Goal: Task Accomplishment & Management: Manage account settings

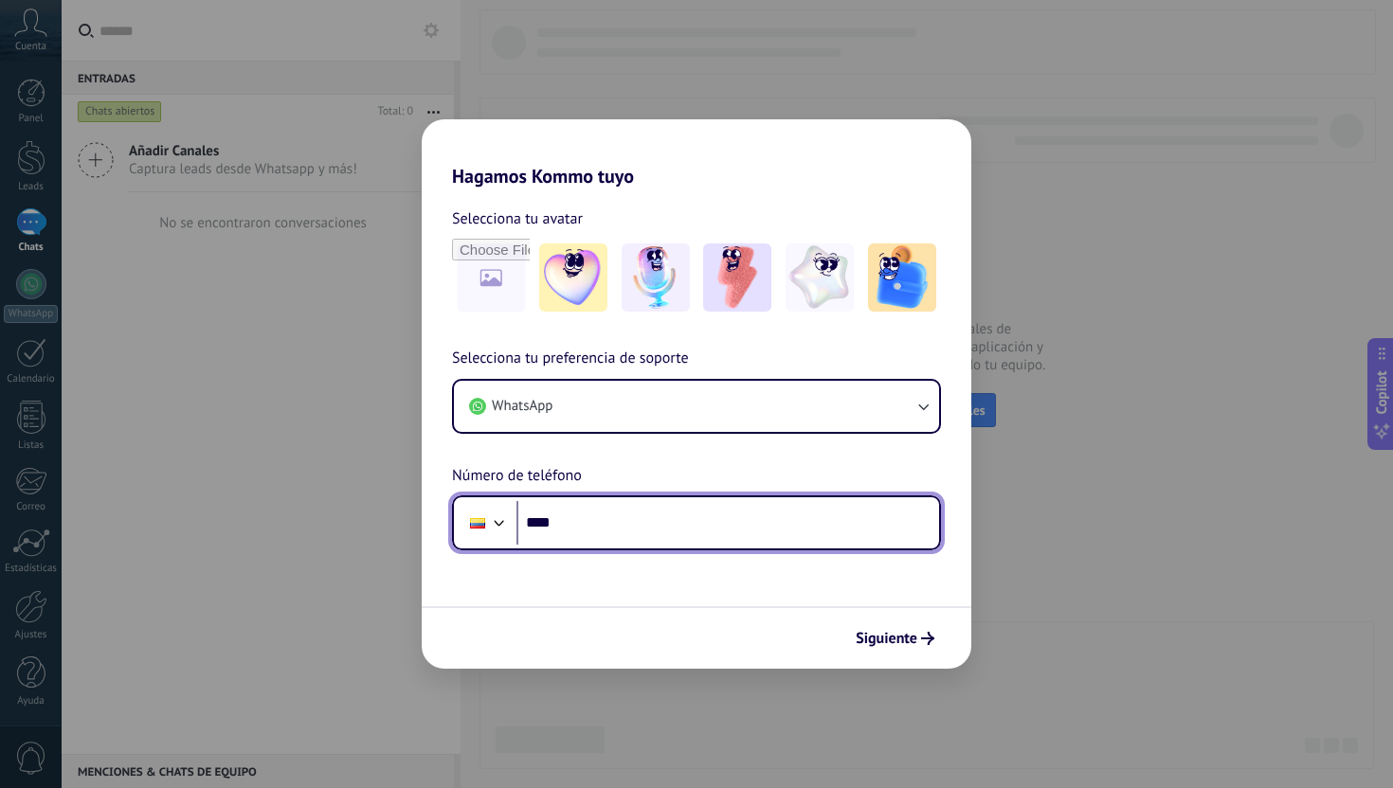
click at [703, 544] on input "****" at bounding box center [727, 523] width 423 height 44
click at [604, 519] on input "****" at bounding box center [727, 523] width 423 height 44
paste input "**********"
click at [565, 522] on input "**********" at bounding box center [727, 523] width 423 height 44
type input "**********"
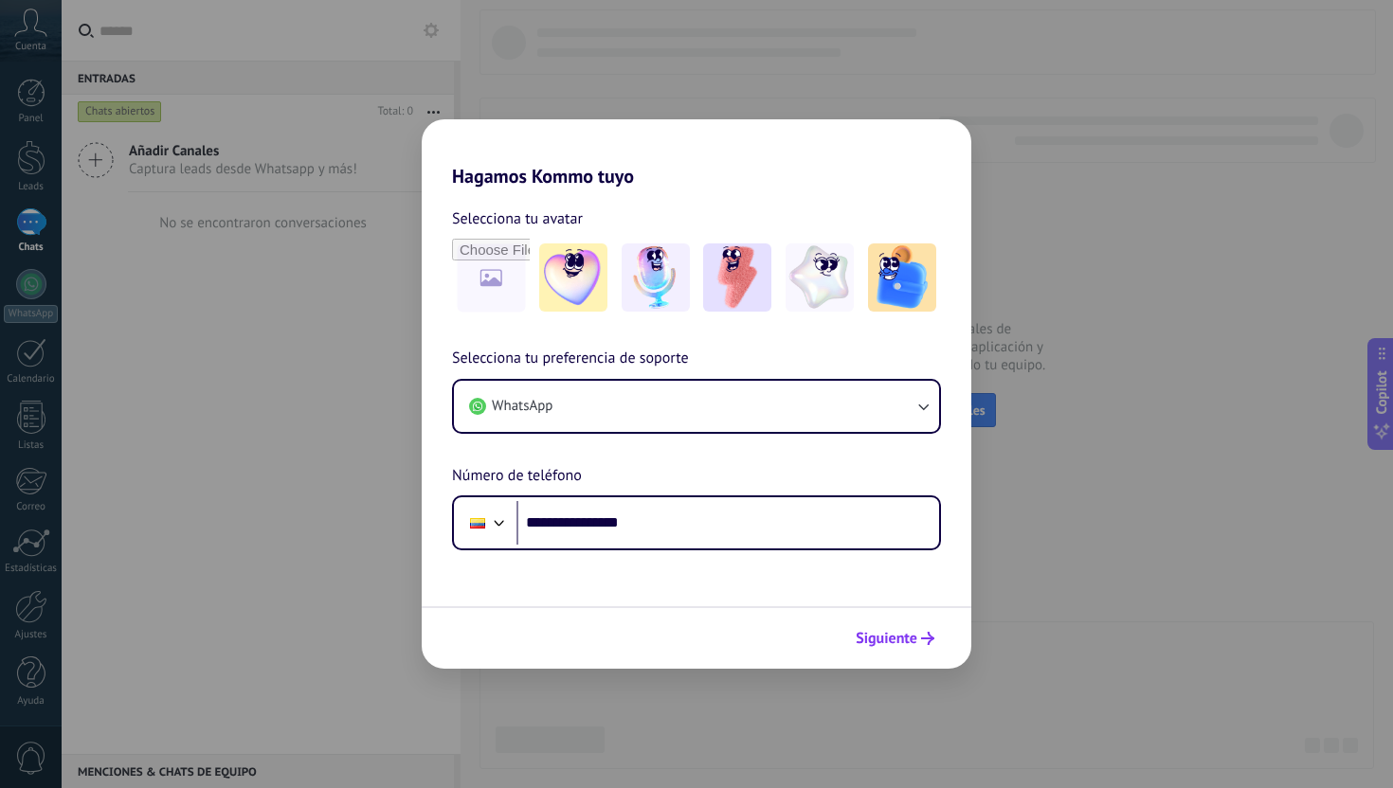
click at [912, 639] on span "Siguiente" at bounding box center [886, 638] width 62 height 13
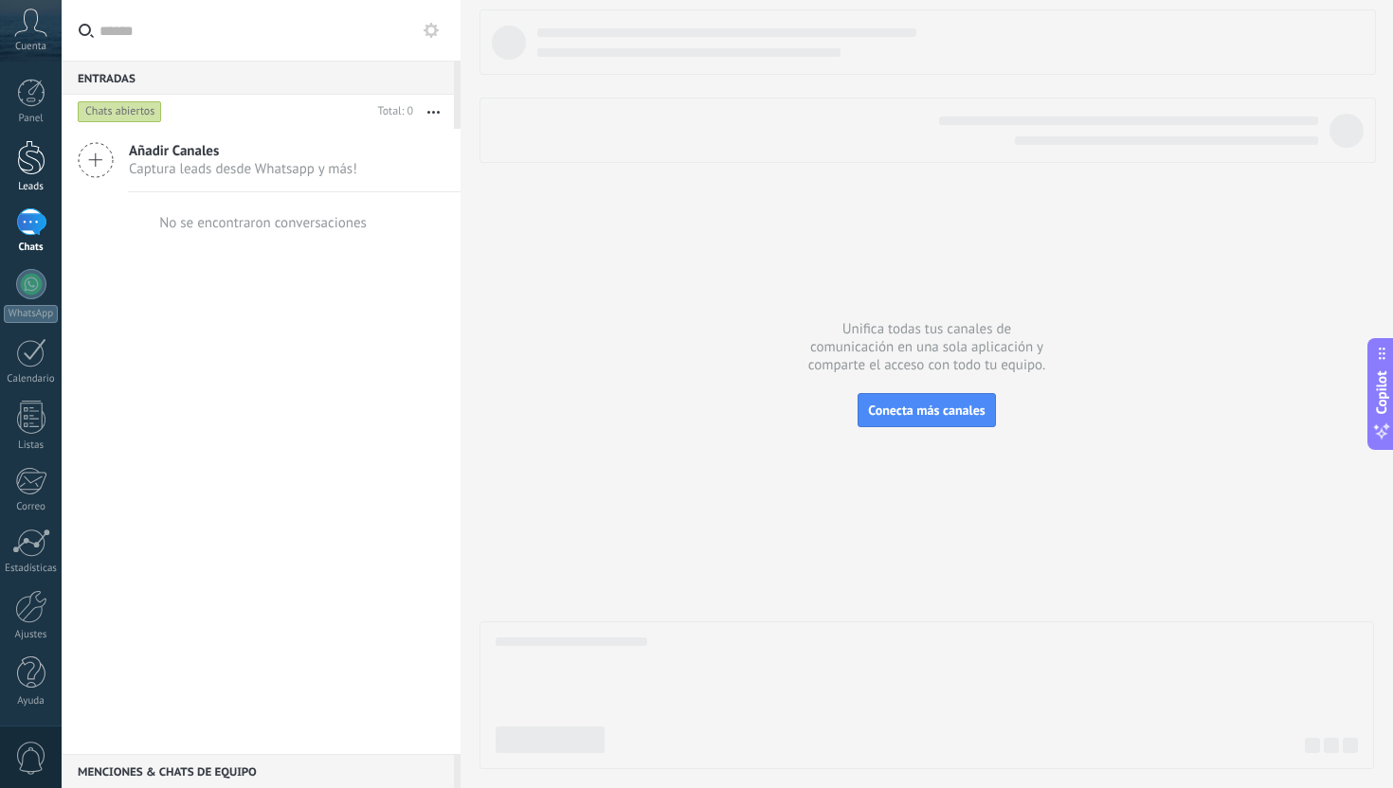
click at [44, 149] on div at bounding box center [31, 157] width 28 height 35
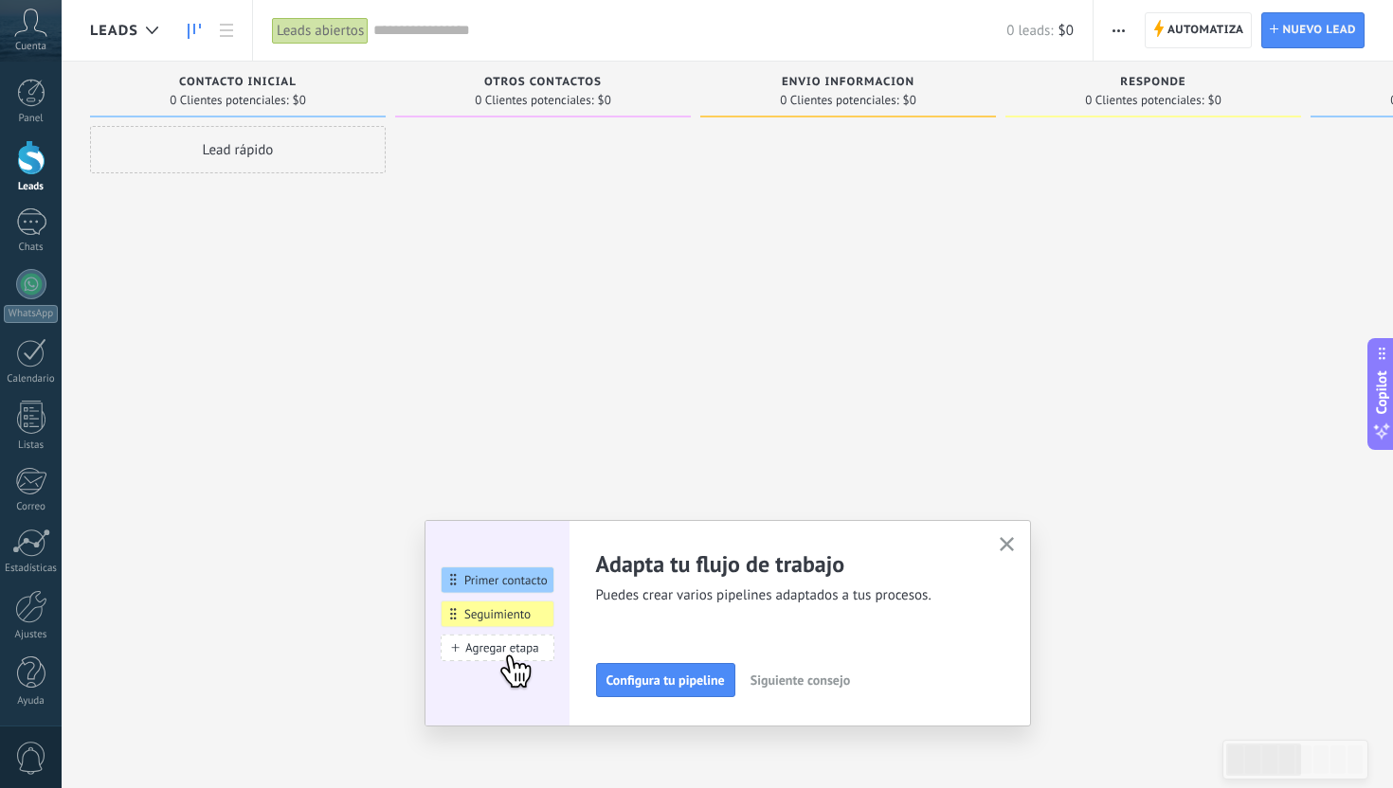
click at [1007, 541] on icon "button" at bounding box center [1006, 544] width 14 height 14
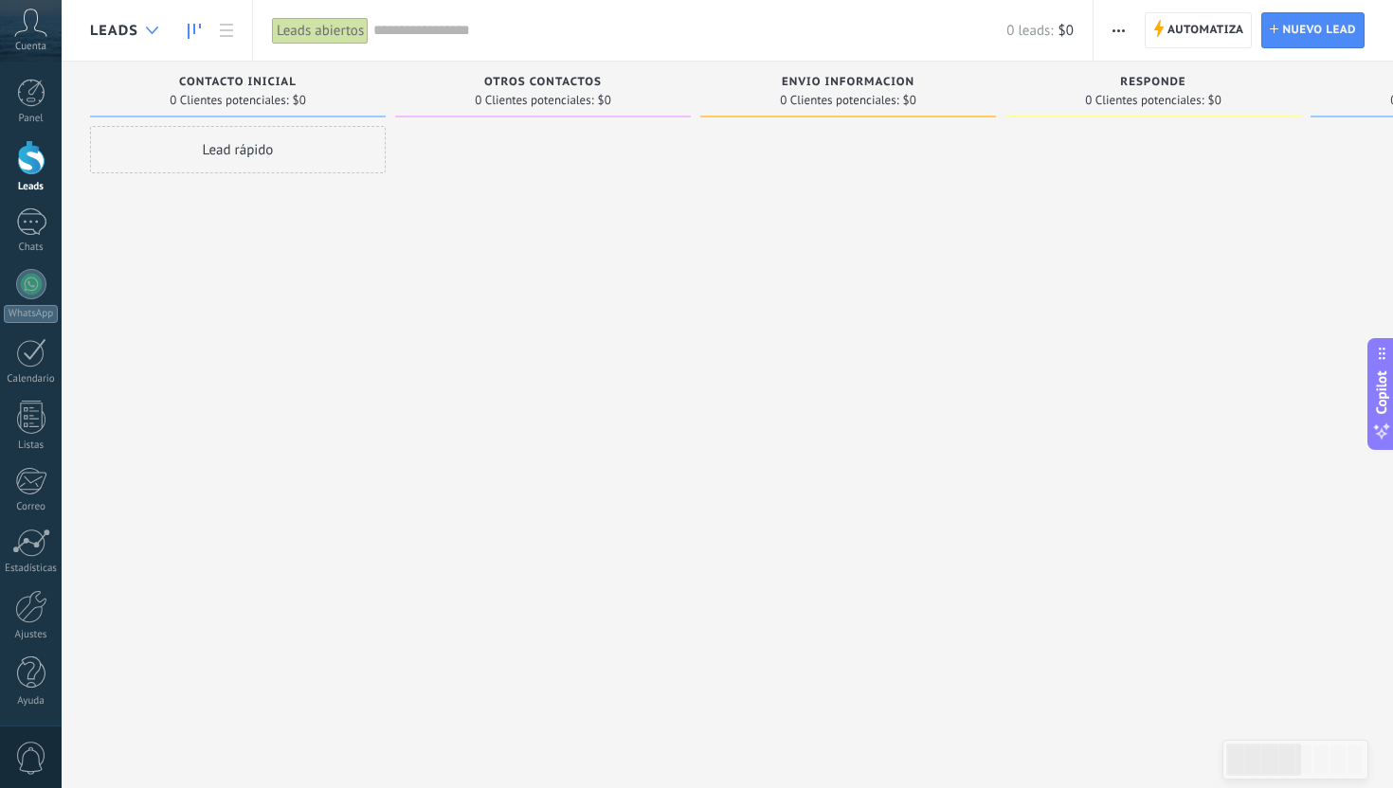
click at [146, 27] on use at bounding box center [152, 31] width 12 height 8
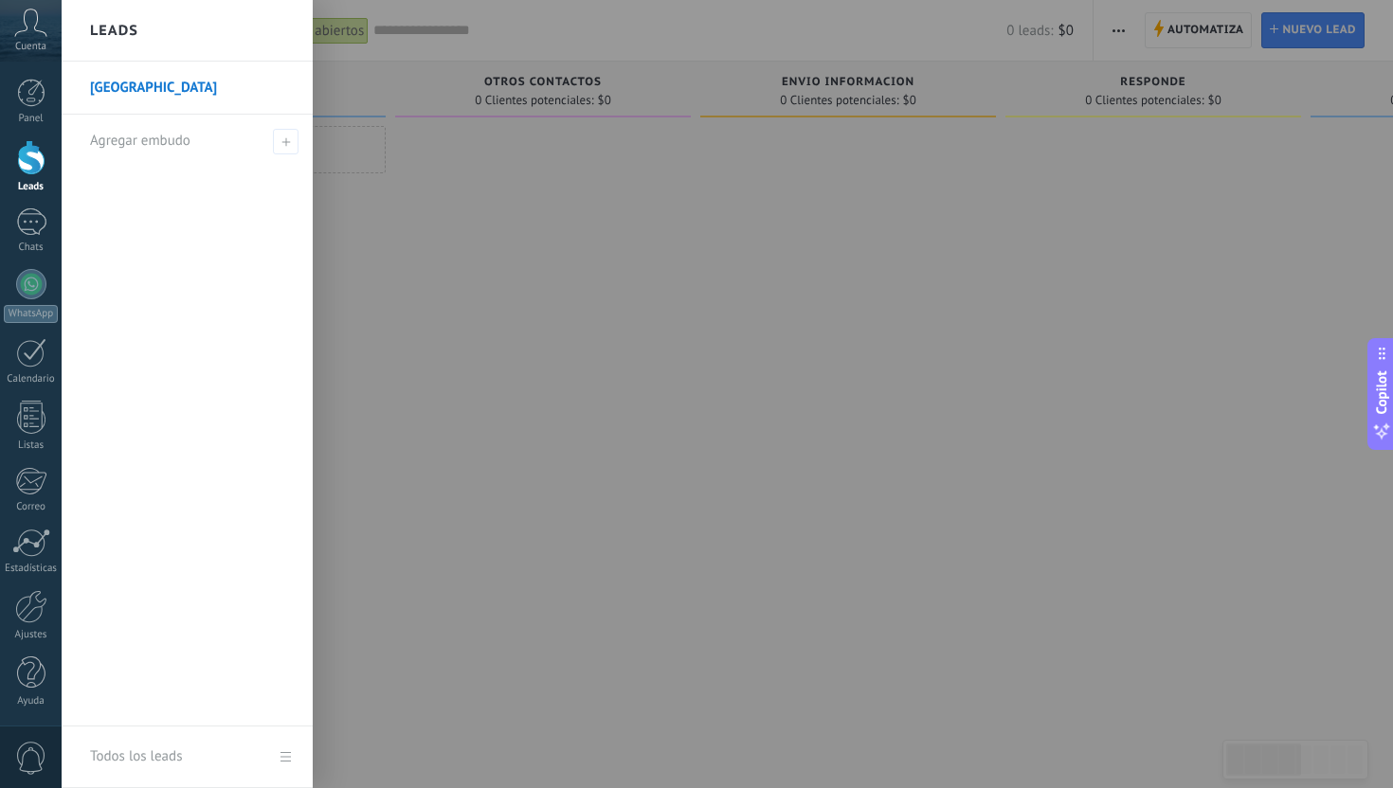
click at [137, 87] on link "[GEOGRAPHIC_DATA]" at bounding box center [192, 88] width 204 height 53
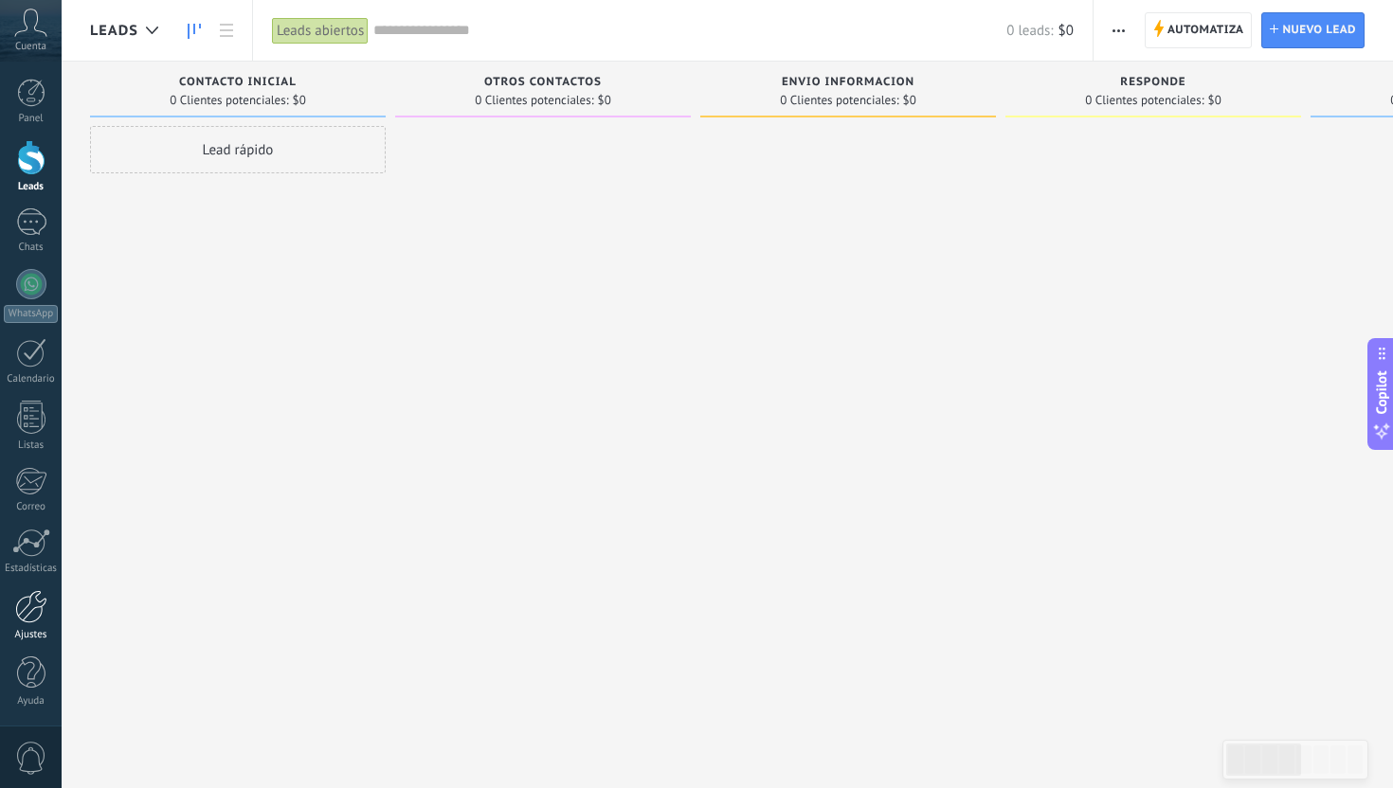
click at [36, 609] on div at bounding box center [31, 606] width 32 height 33
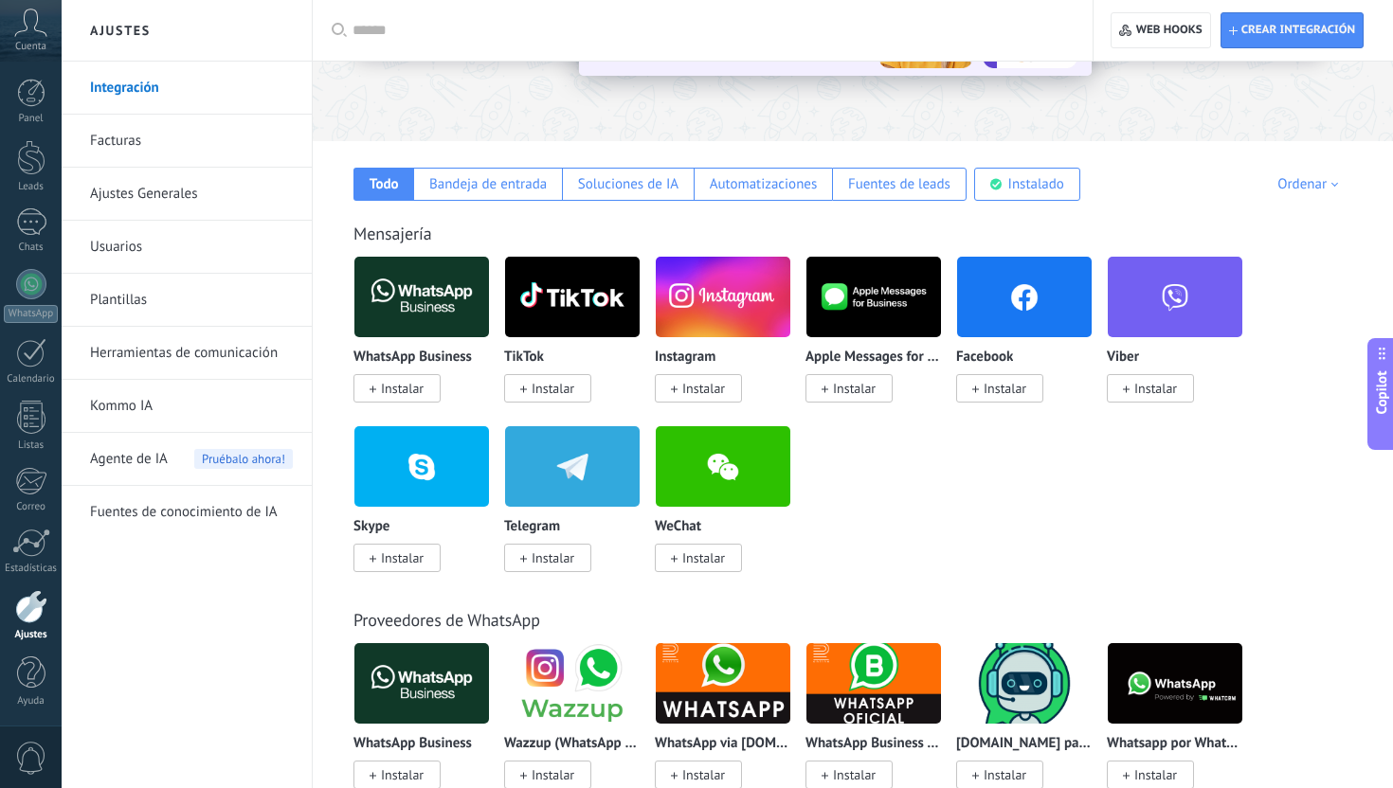
scroll to position [236, 0]
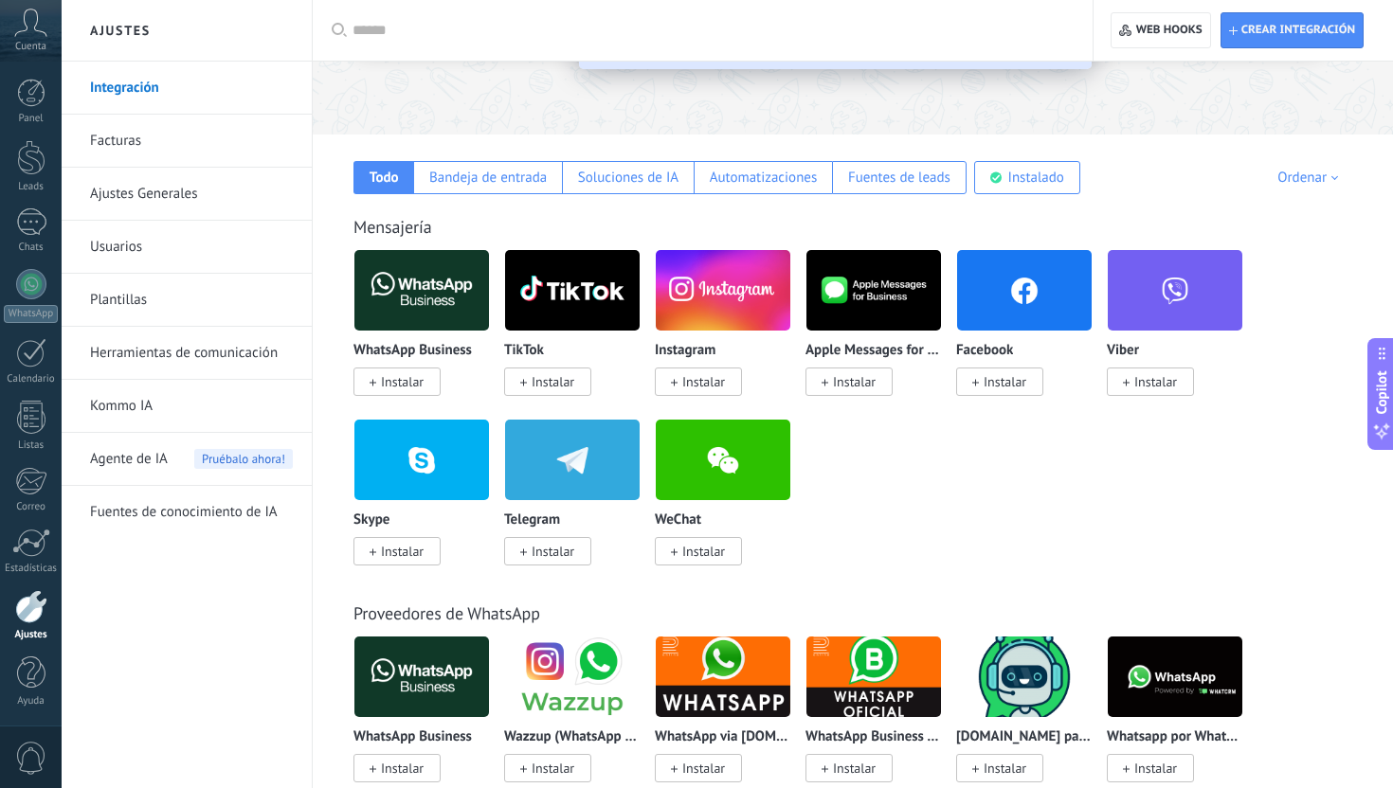
click at [1000, 375] on span "Instalar" at bounding box center [1004, 381] width 43 height 17
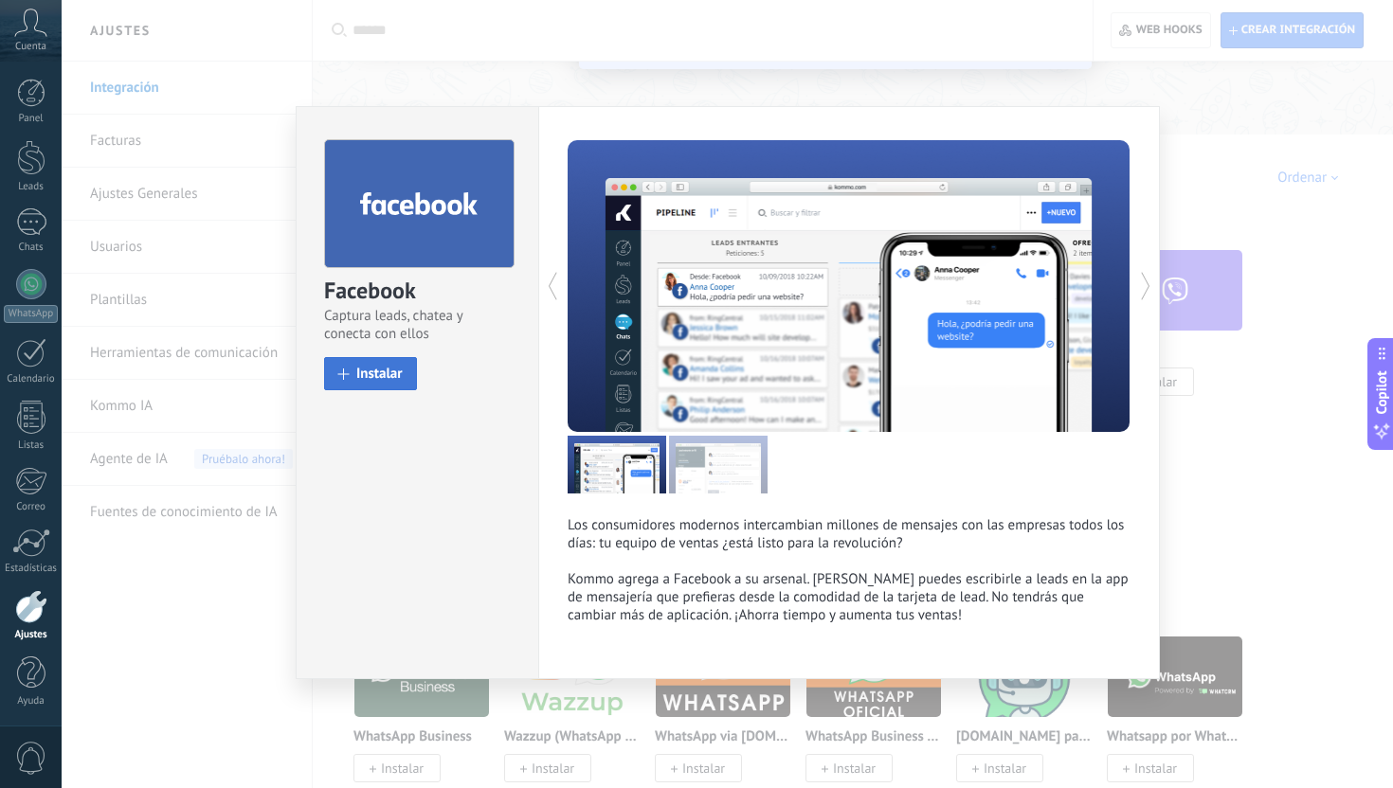
click at [357, 381] on span "Instalar" at bounding box center [379, 374] width 46 height 14
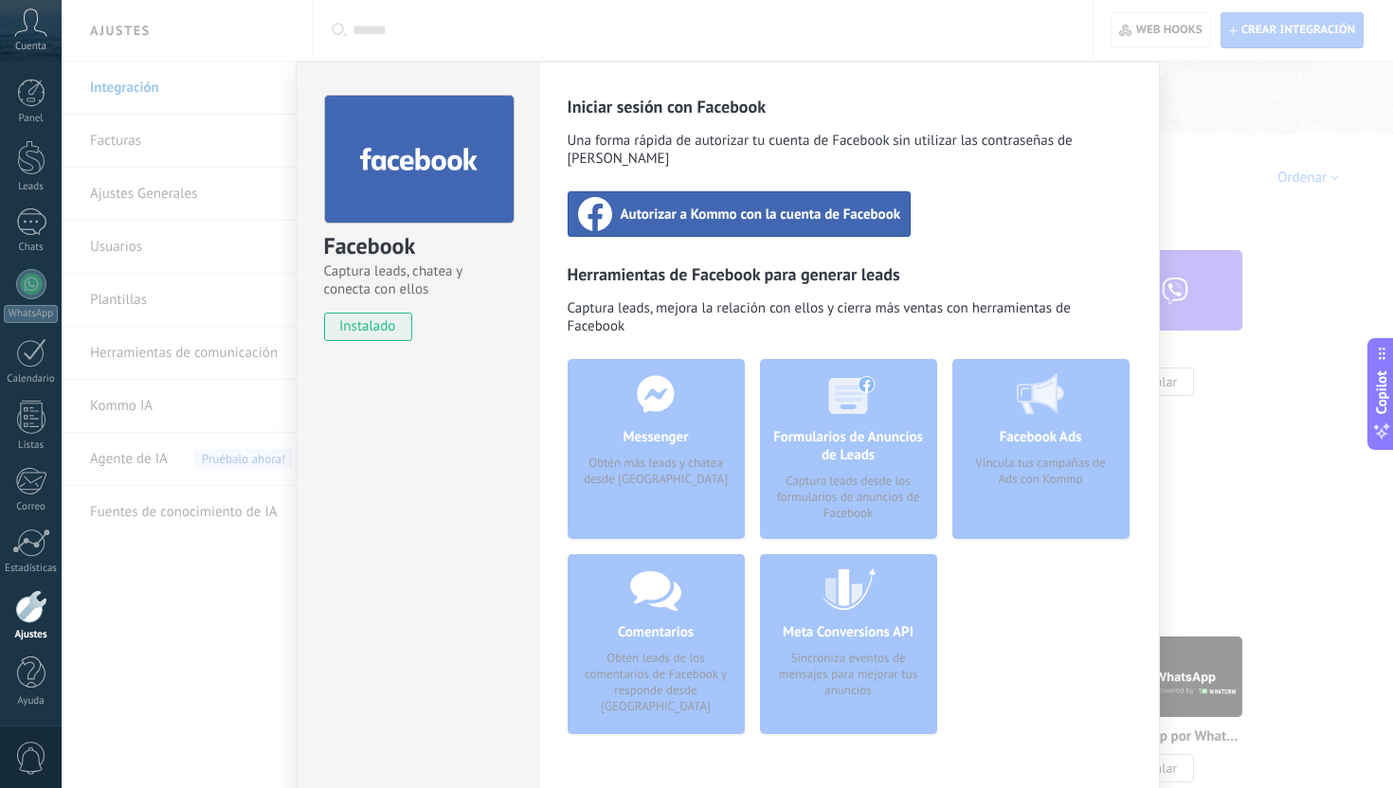
click at [668, 205] on span "Autorizar a Kommo con la cuenta de Facebook" at bounding box center [761, 214] width 280 height 19
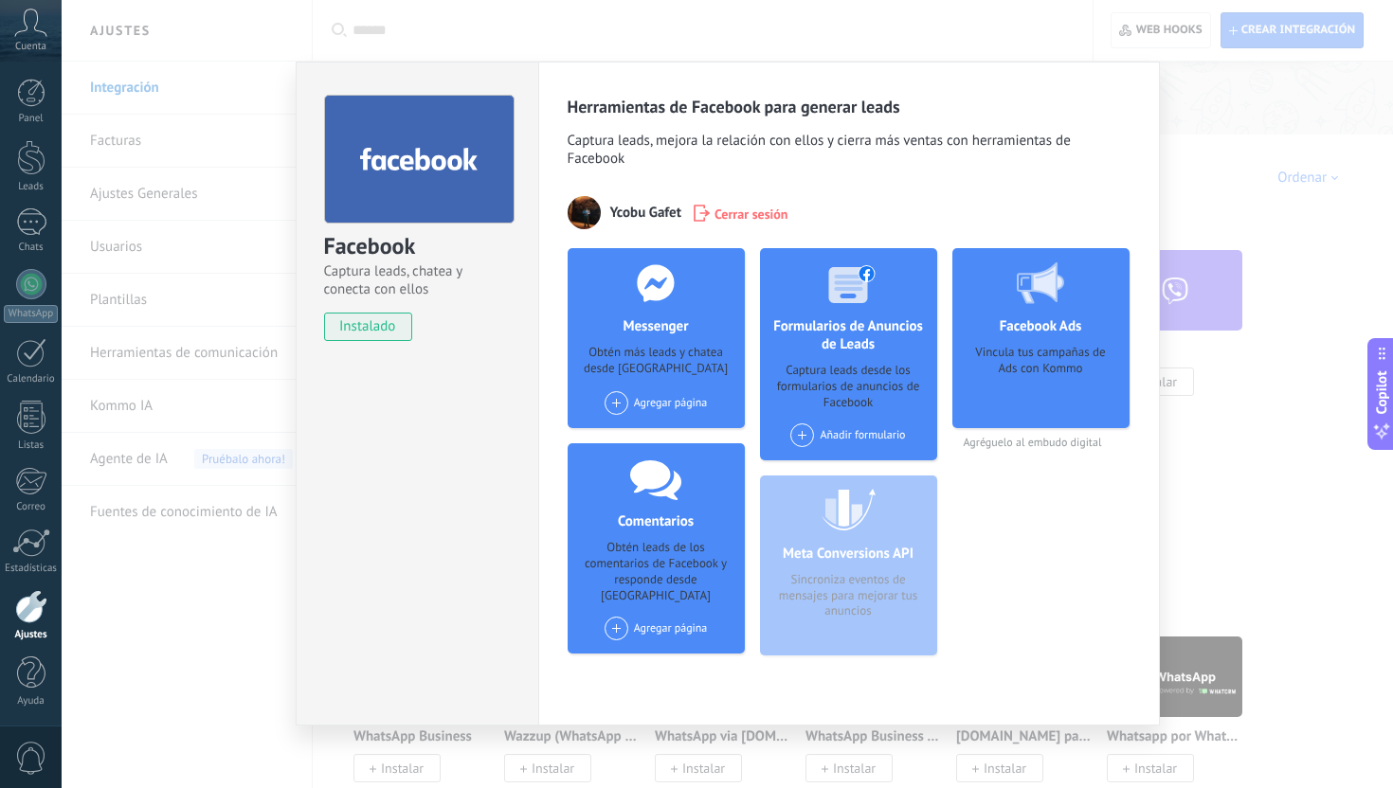
scroll to position [10, 0]
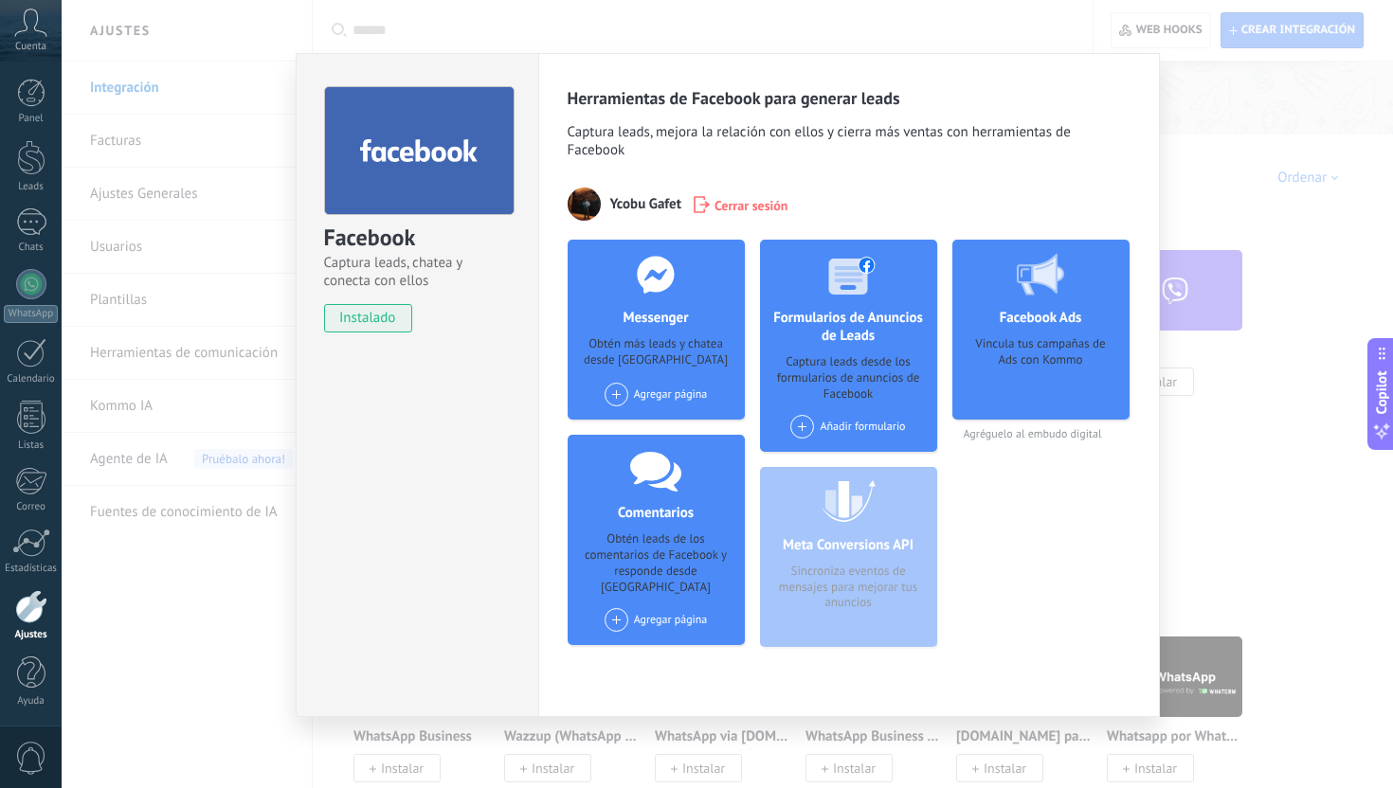
click at [1220, 464] on div "Facebook Captura leads, chatea y conecta con ellos instalado Desinstalar Herram…" at bounding box center [727, 394] width 1331 height 788
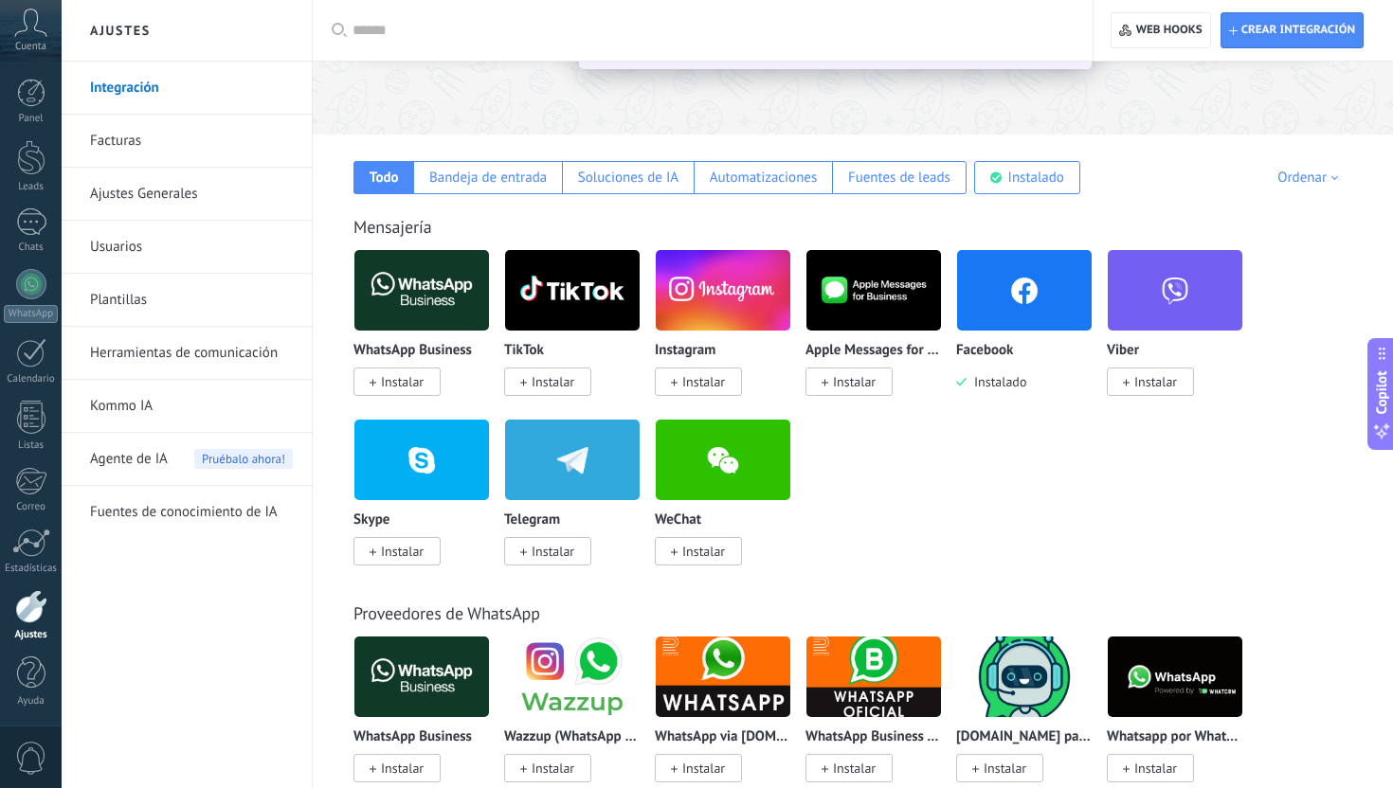
click at [725, 380] on span "Instalar" at bounding box center [698, 382] width 87 height 28
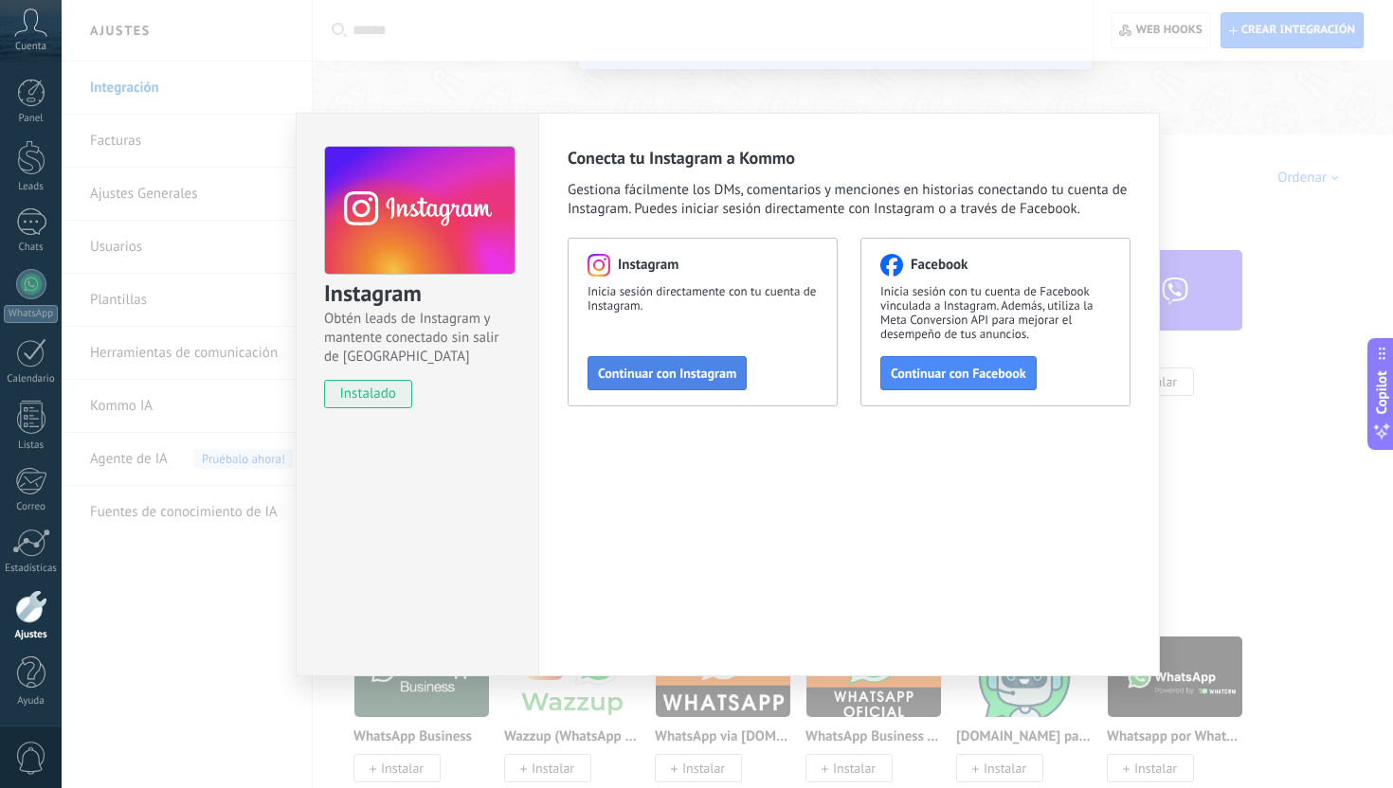
click at [673, 386] on button "Continuar con Instagram" at bounding box center [666, 373] width 159 height 34
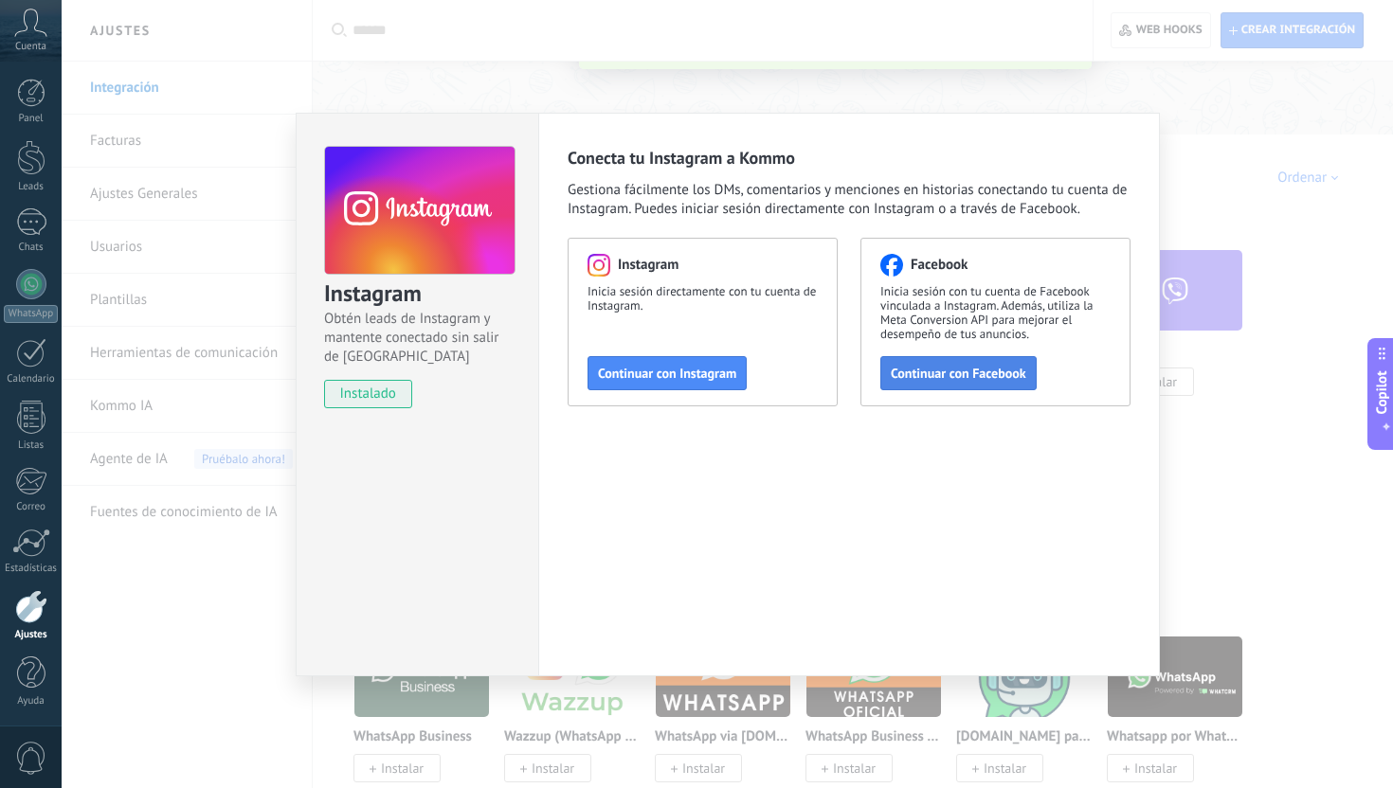
click at [922, 377] on span "Continuar con Facebook" at bounding box center [958, 373] width 135 height 13
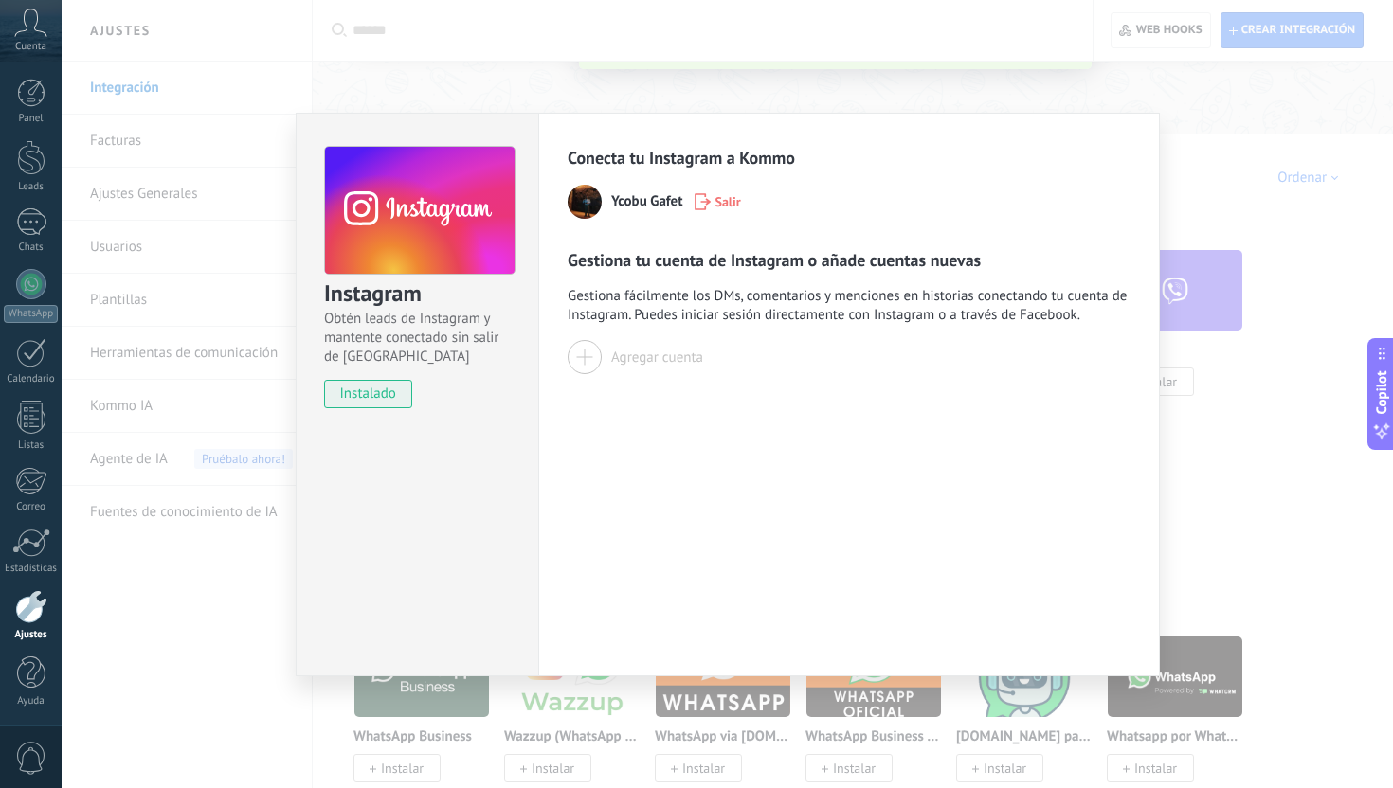
click at [593, 366] on div at bounding box center [584, 357] width 34 height 34
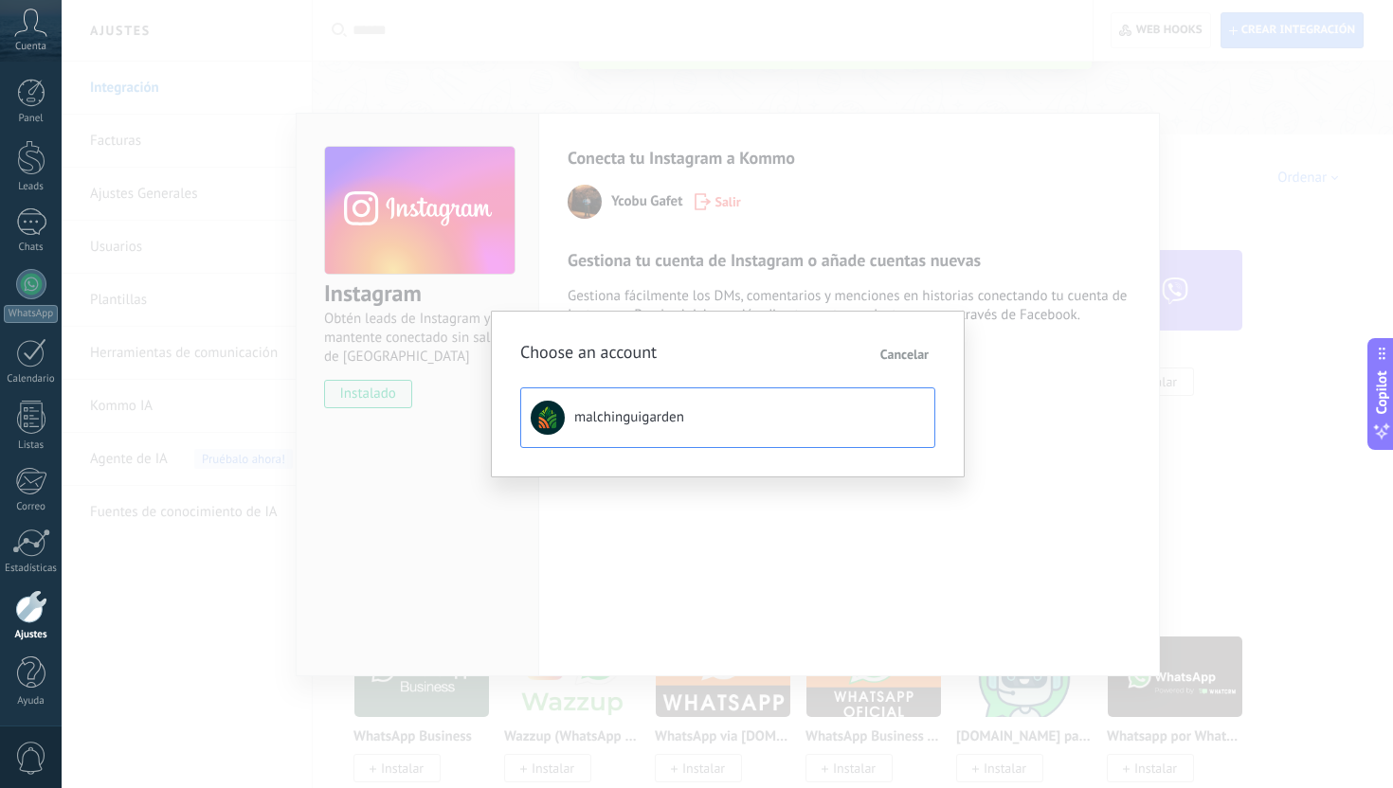
click at [631, 426] on span "malchinguigarden" at bounding box center [629, 417] width 110 height 19
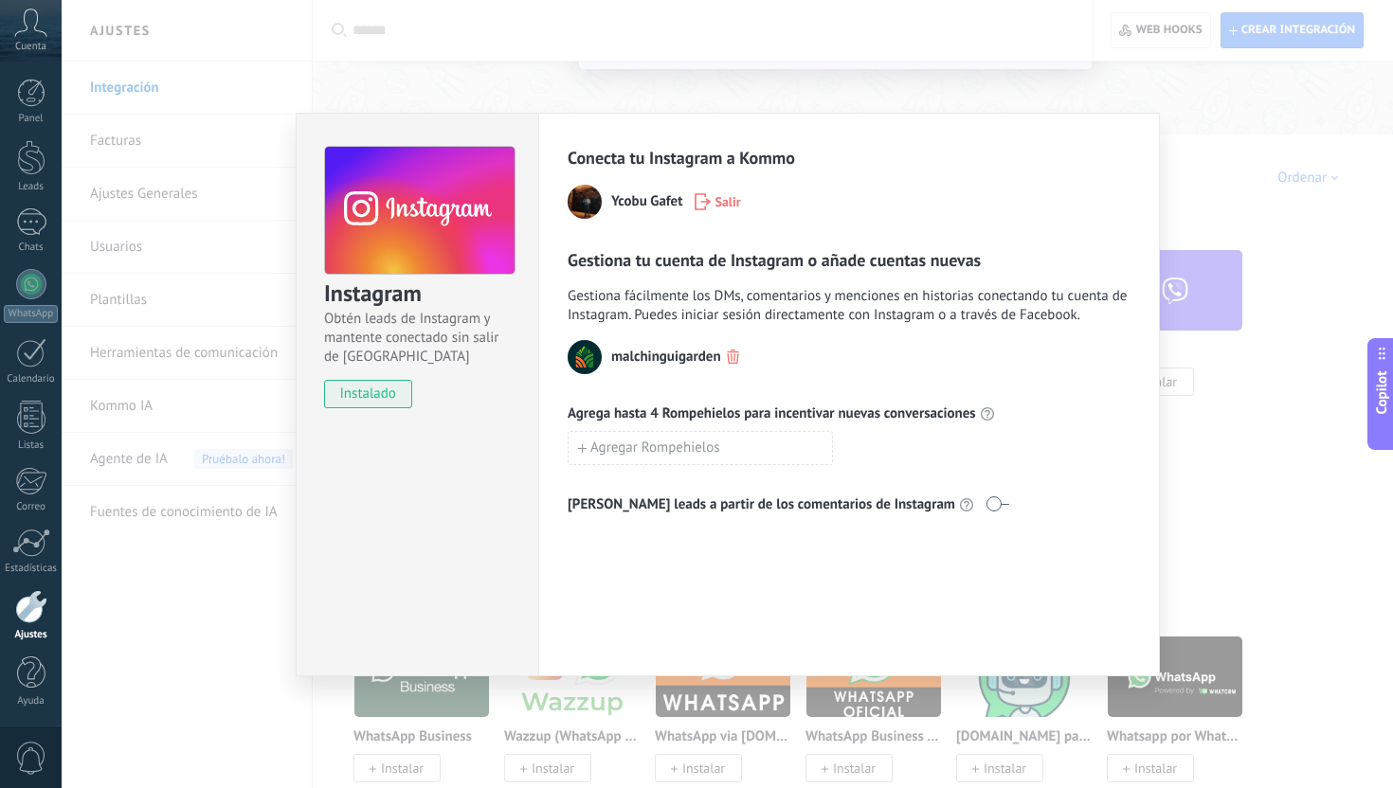
click at [1338, 406] on div "Instagram Obtén leads de Instagram y mantente conectado sin salir de Kommo inst…" at bounding box center [727, 394] width 1331 height 788
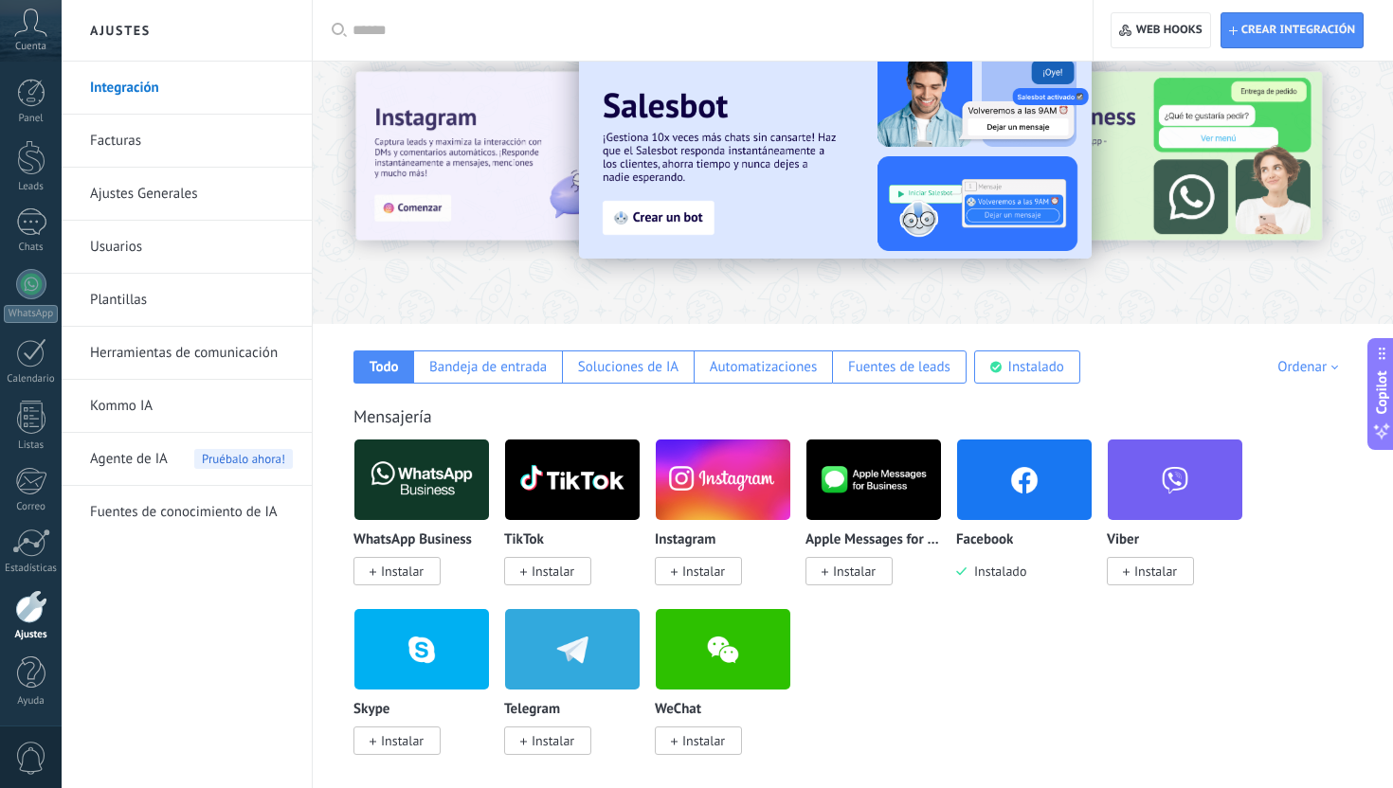
scroll to position [78, 0]
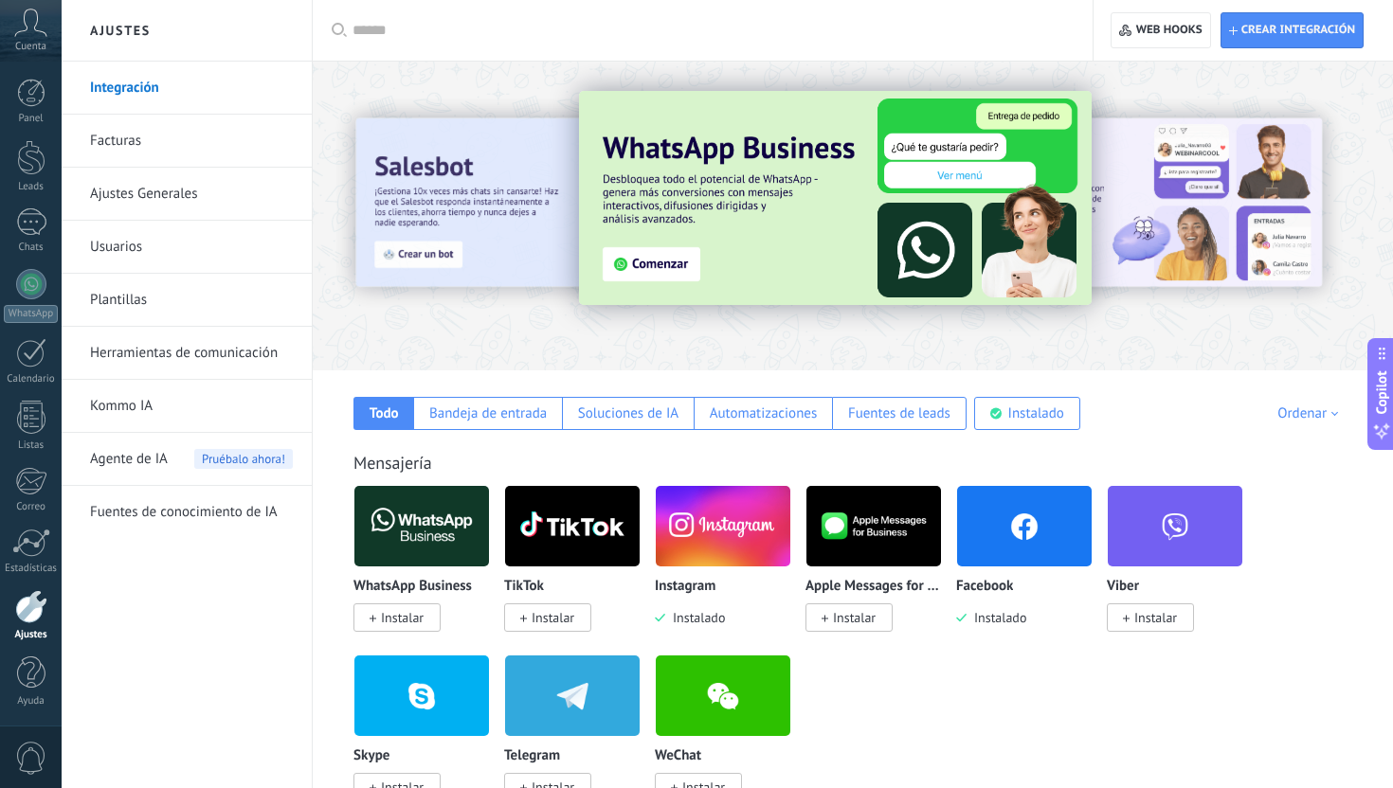
click at [465, 31] on input "text" at bounding box center [708, 31] width 713 height 20
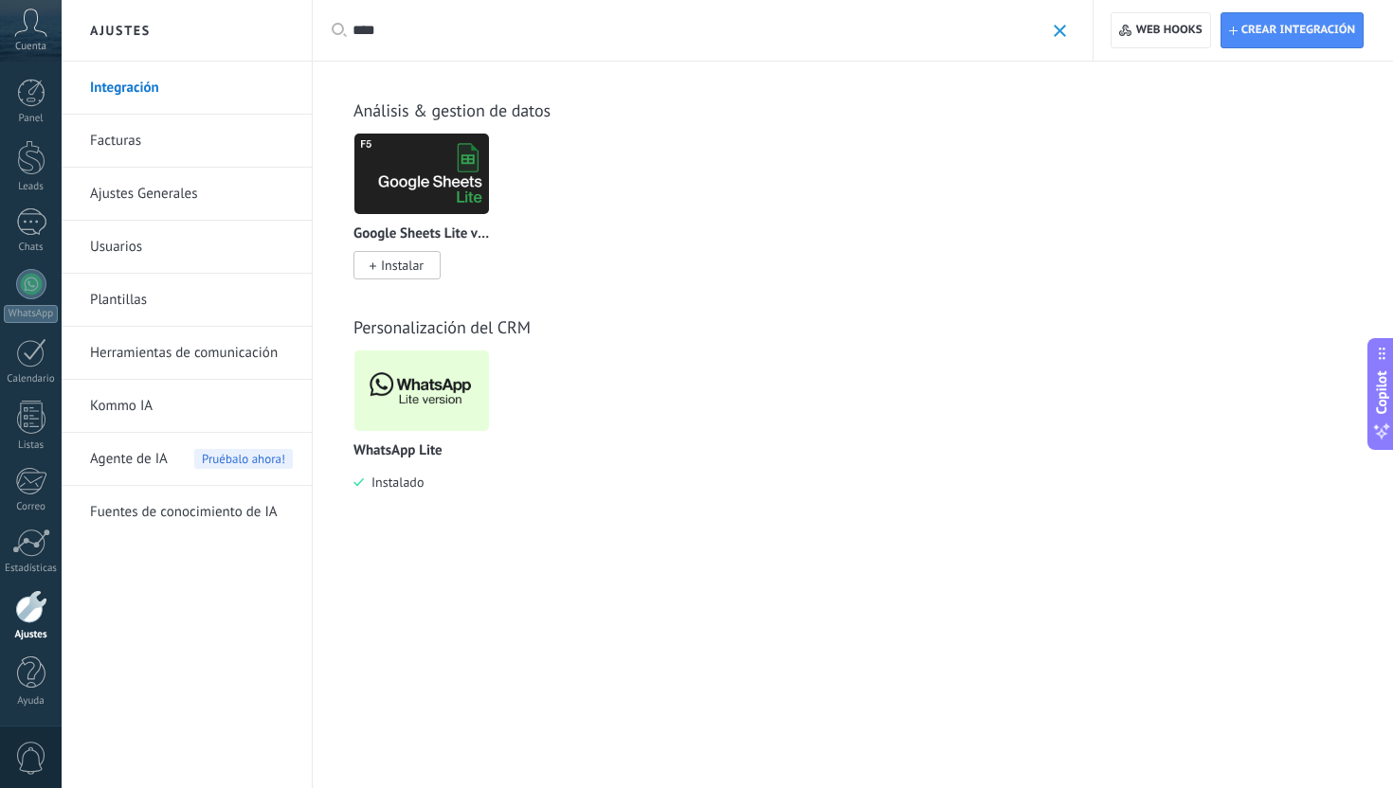
type input "****"
click at [405, 406] on img at bounding box center [421, 391] width 135 height 92
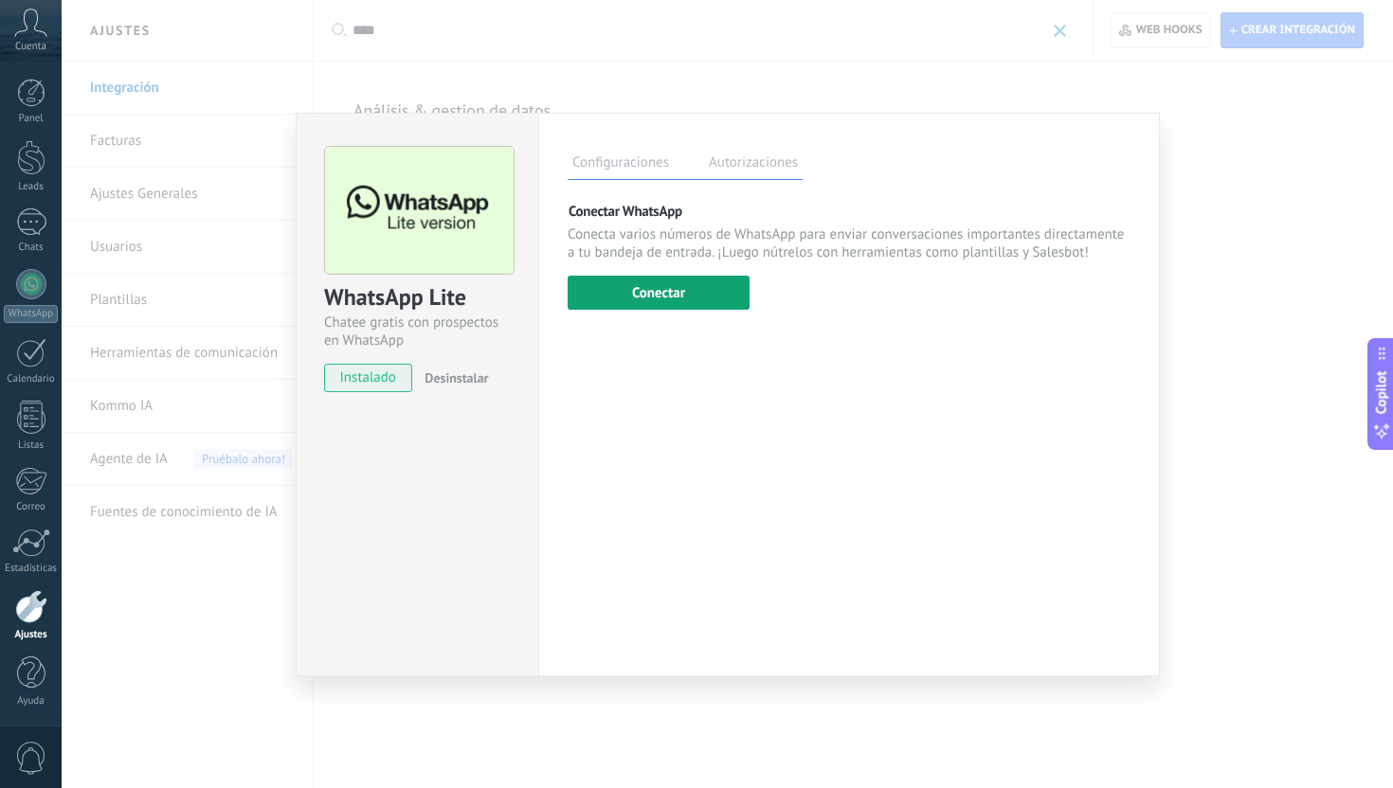
click at [671, 290] on button "Conectar" at bounding box center [658, 293] width 182 height 34
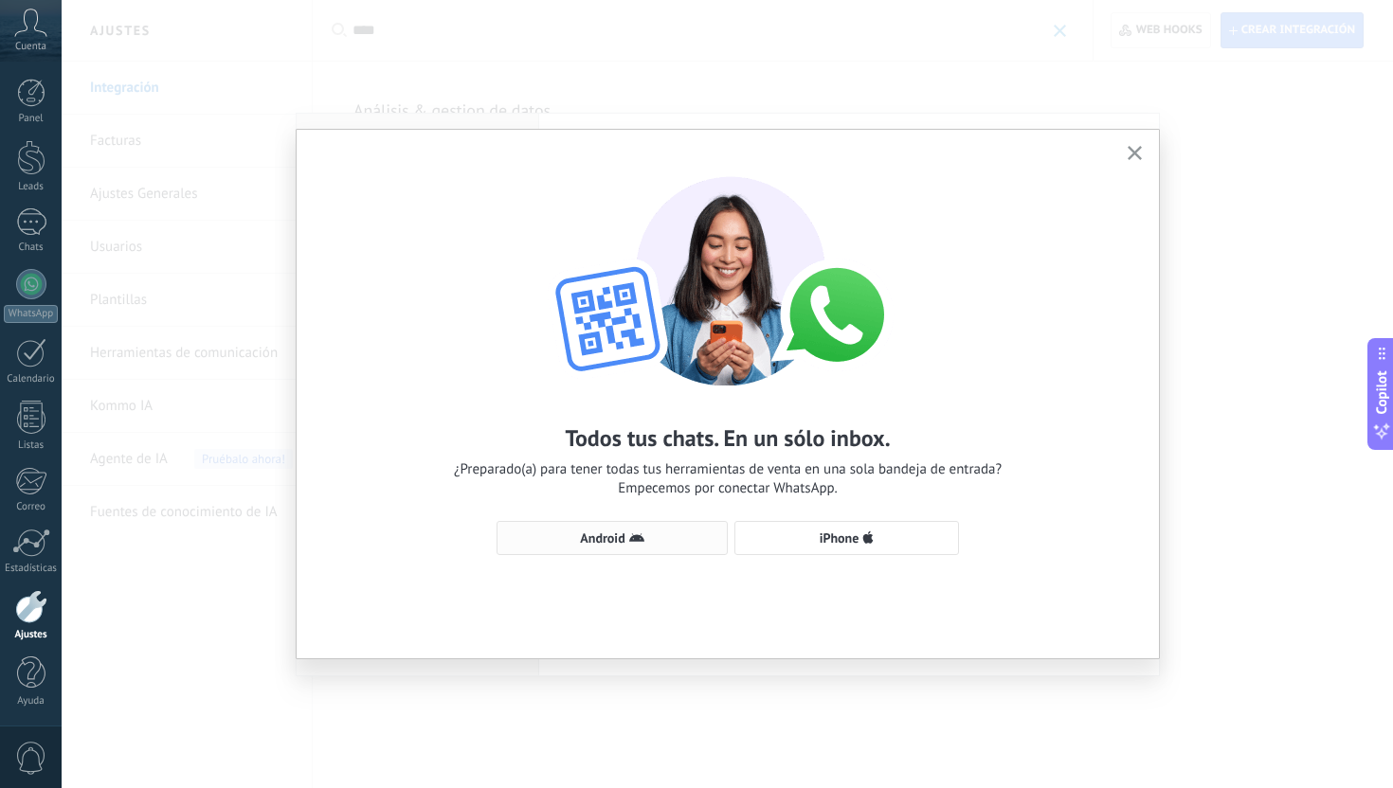
click at [657, 549] on button "Android" at bounding box center [611, 538] width 231 height 34
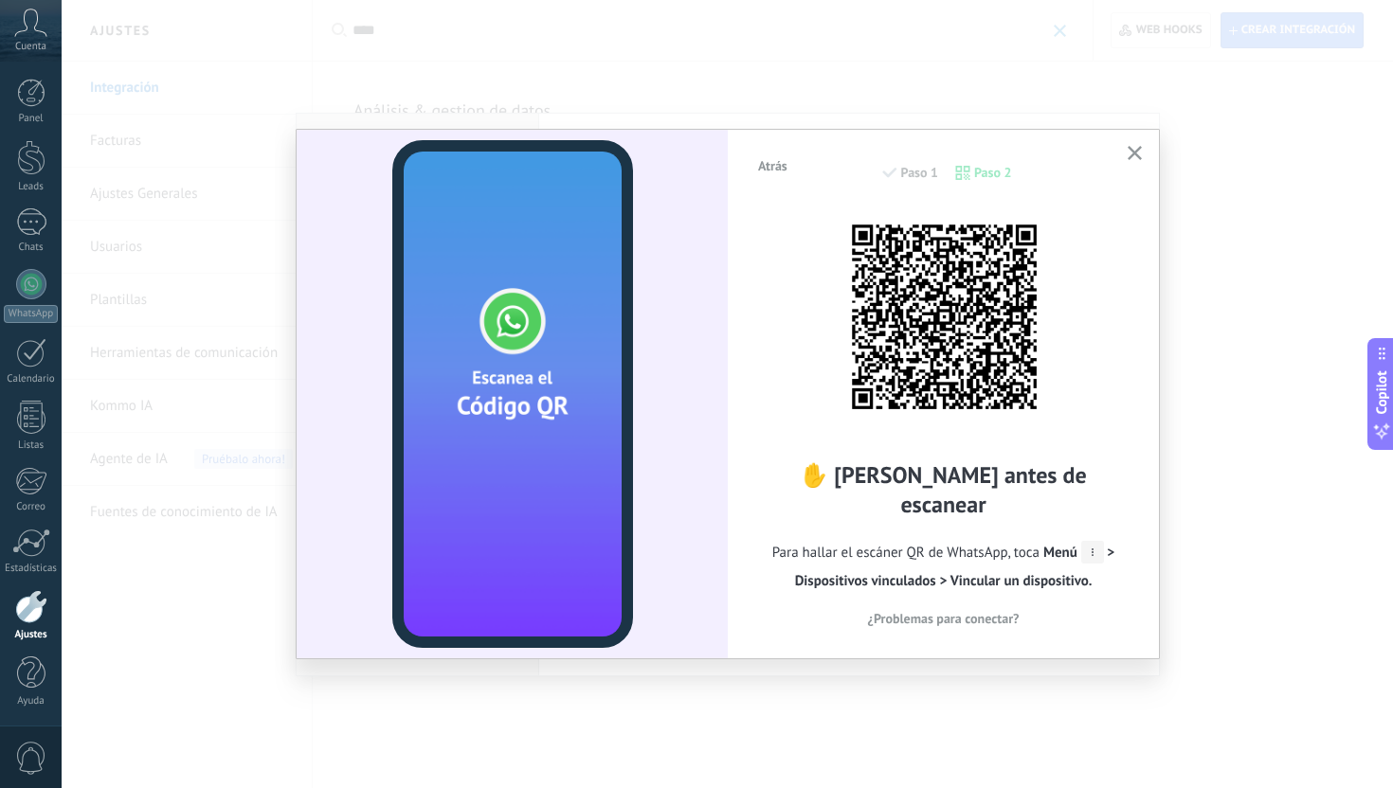
click at [1146, 155] on div "Atrás Paso 1 Paso 2 ✋ [PERSON_NAME] antes de escanear Para hallar el escáner QR…" at bounding box center [943, 393] width 431 height 527
click at [1140, 153] on icon "button" at bounding box center [1134, 153] width 14 height 14
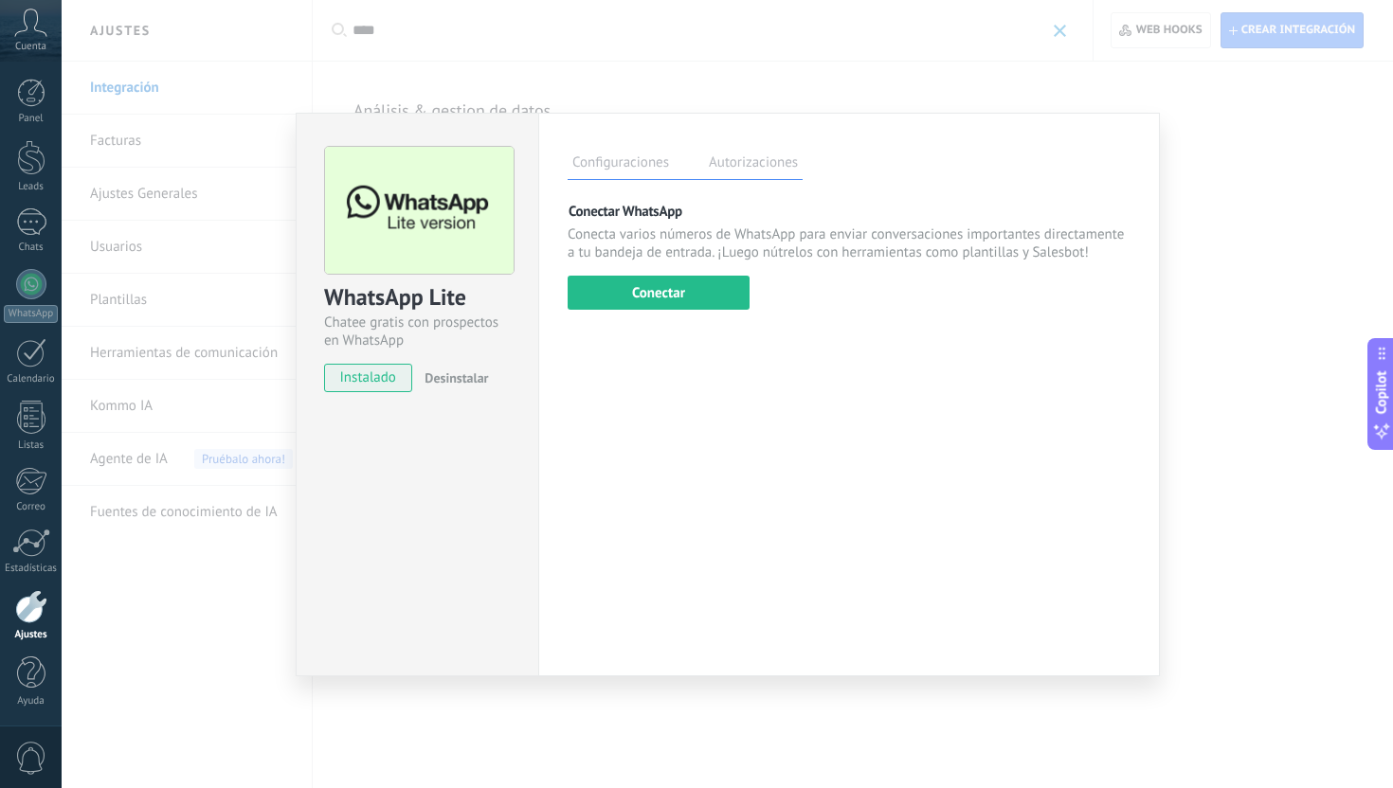
click at [1229, 229] on div "WhatsApp Lite Chatee gratis con prospectos en WhatsApp instalado Desinstalar Co…" at bounding box center [727, 394] width 1331 height 788
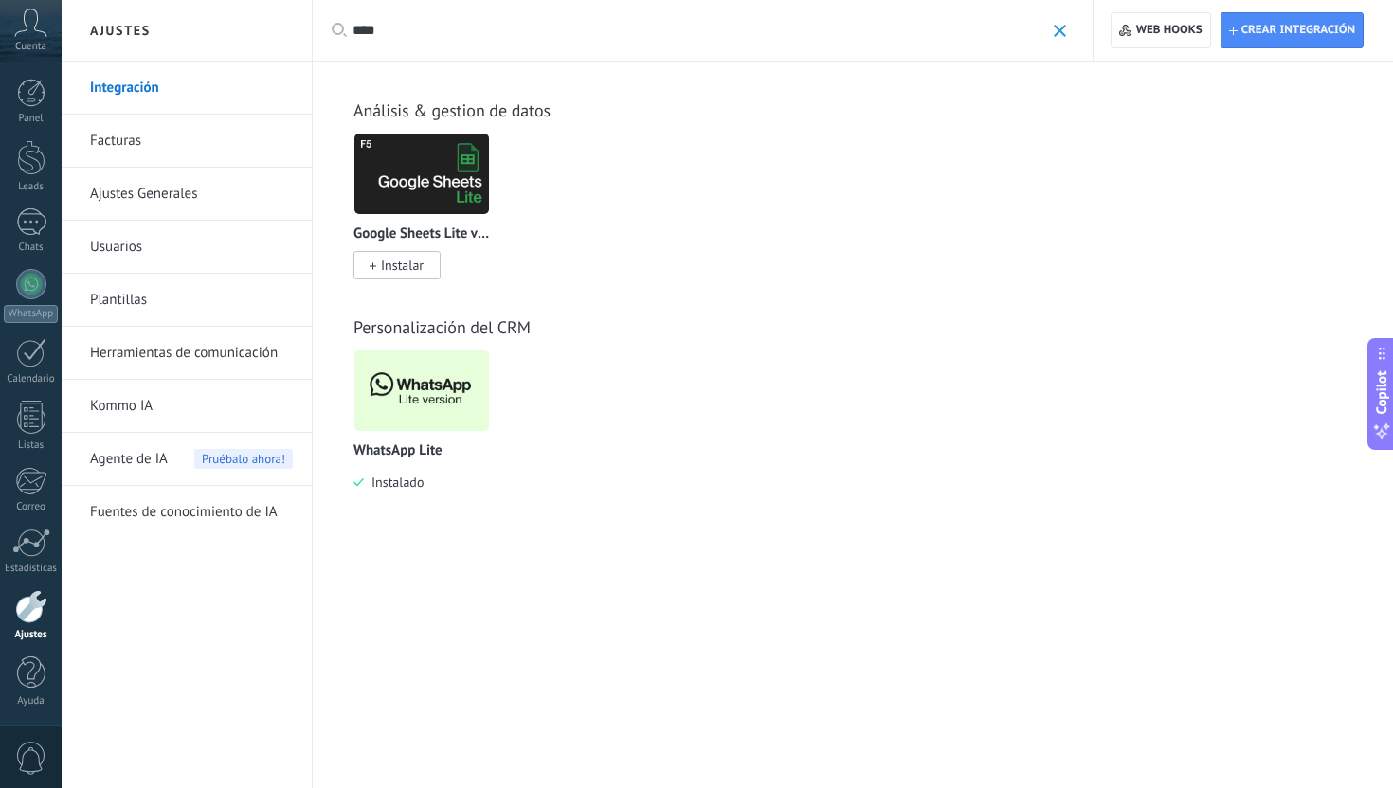
click at [1059, 37] on span at bounding box center [1059, 31] width 12 height 12
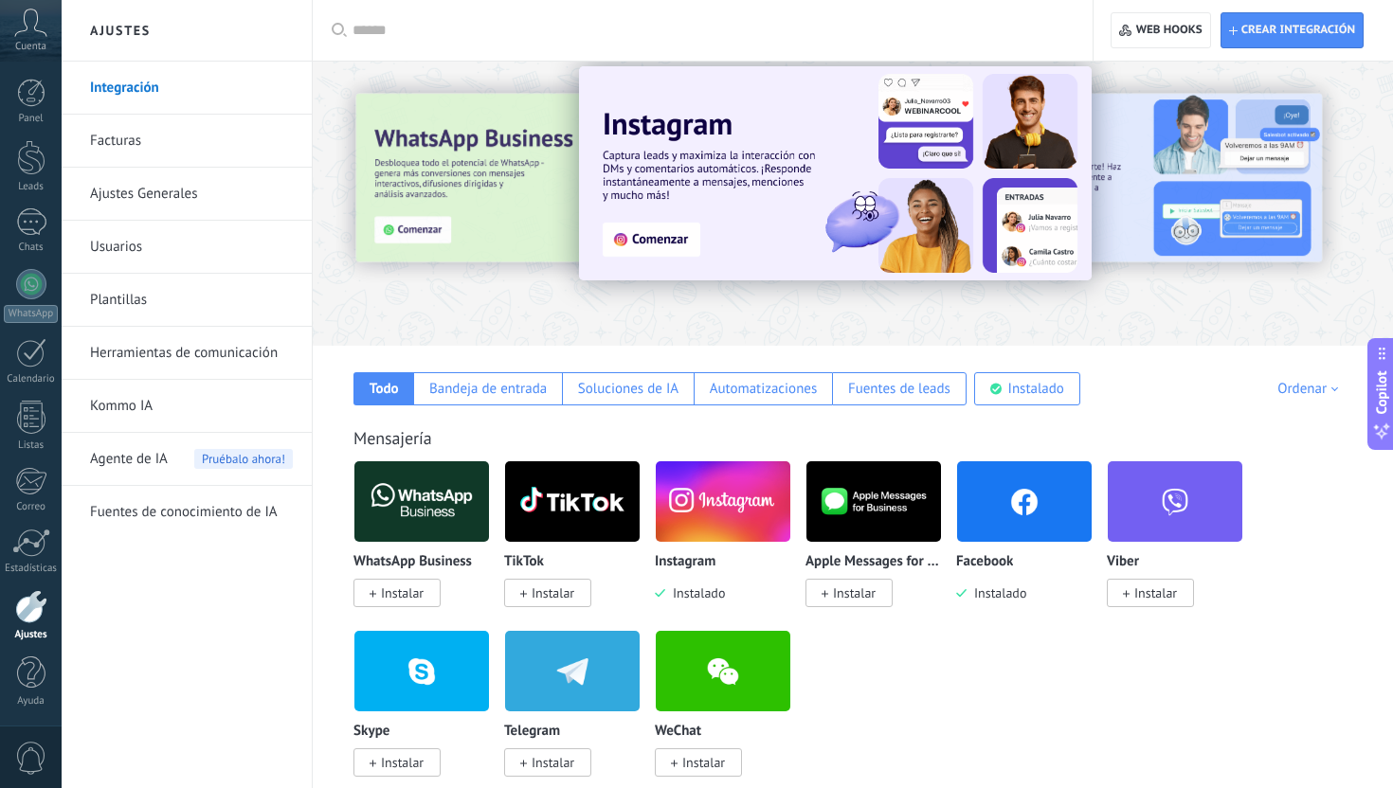
scroll to position [9, 0]
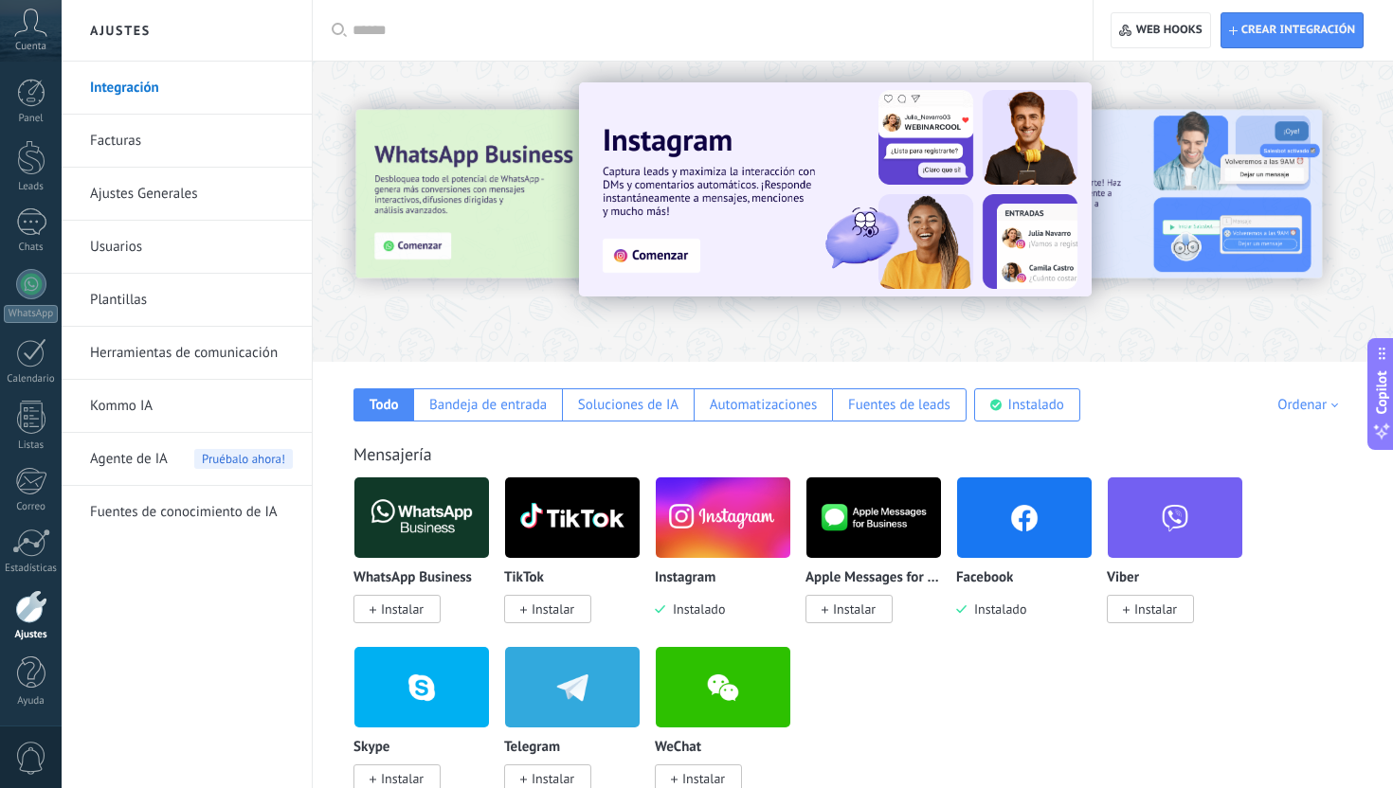
click at [558, 621] on span "Instalar" at bounding box center [547, 609] width 87 height 28
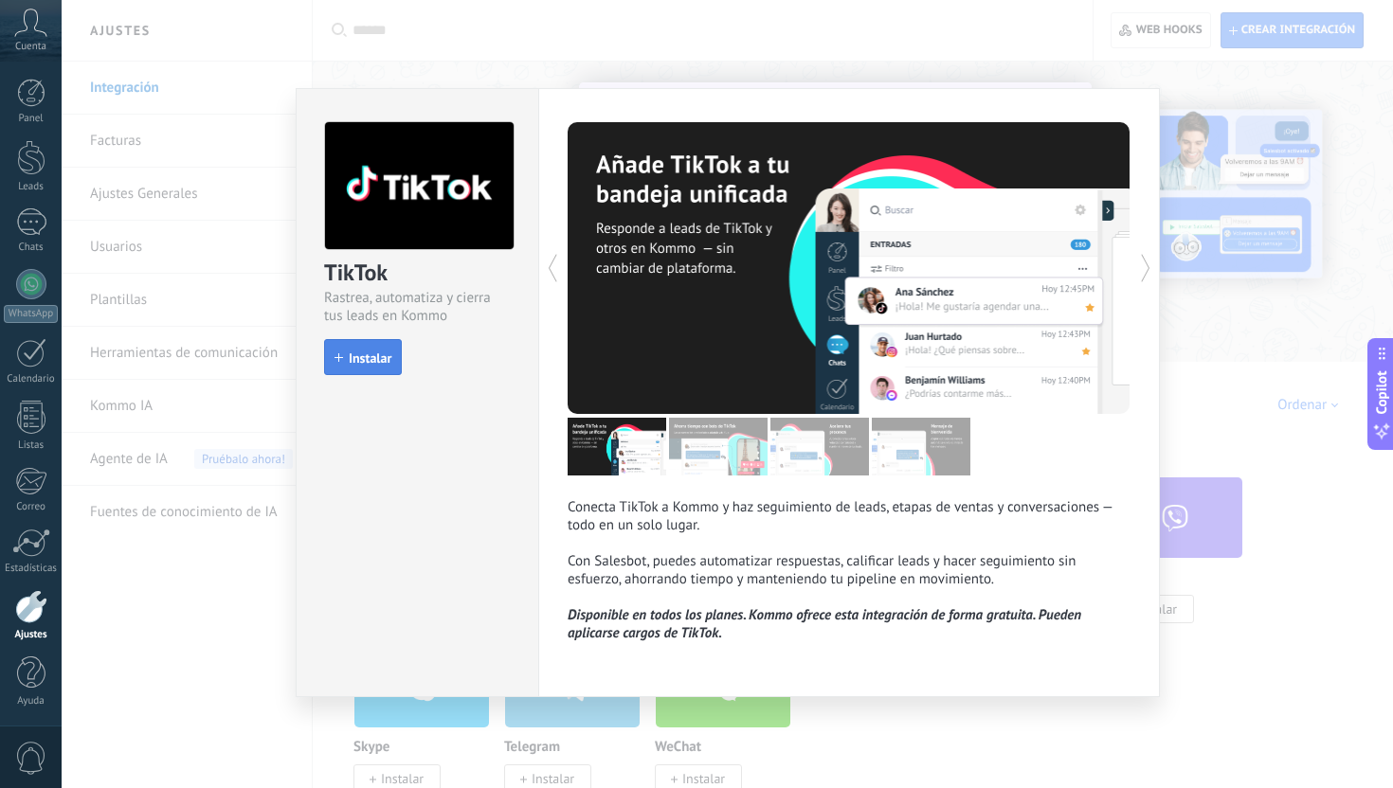
click at [386, 363] on span "Instalar" at bounding box center [370, 357] width 43 height 13
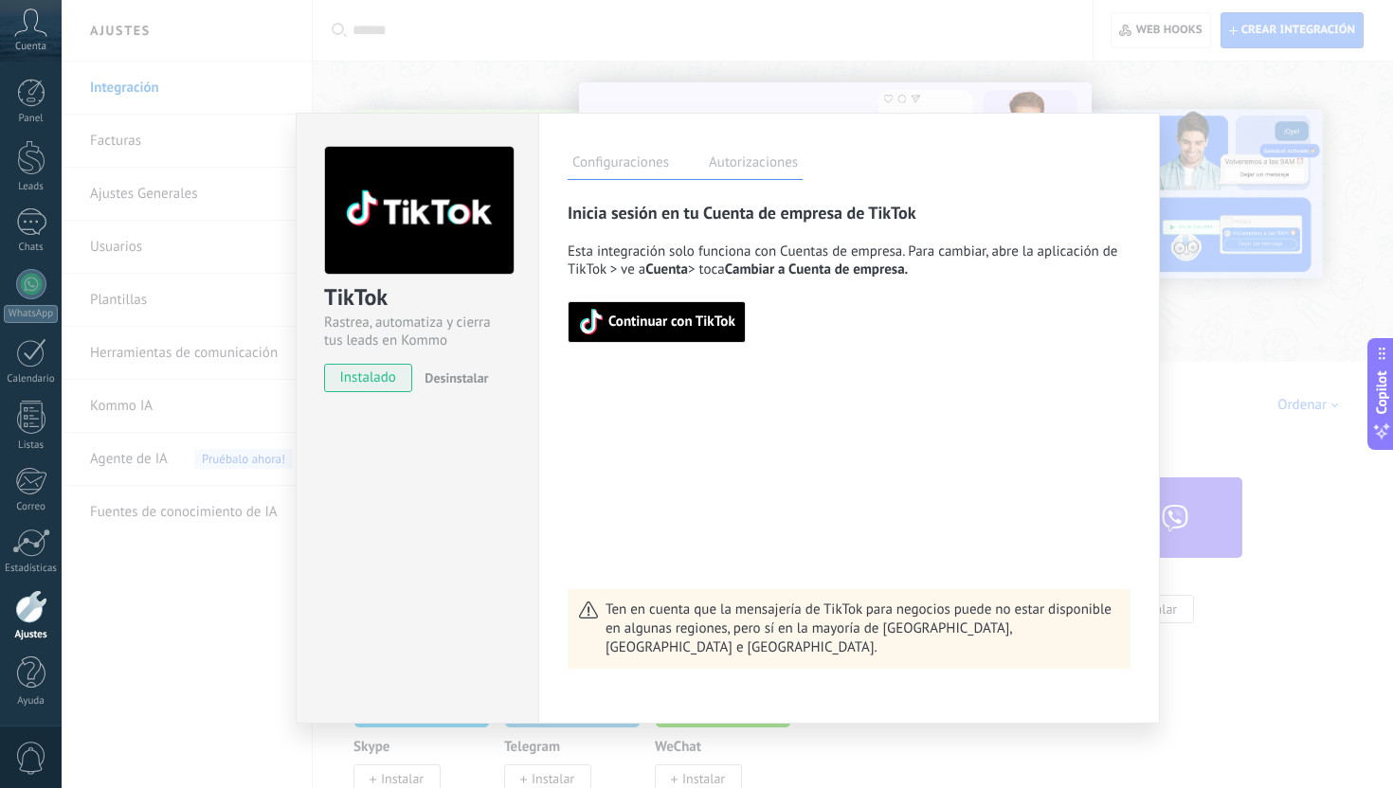
click at [693, 335] on span "Continuar con TikTok" at bounding box center [656, 322] width 157 height 27
click at [675, 333] on span "Continuar con TikTok" at bounding box center [656, 322] width 157 height 27
click at [1226, 401] on div "TikTok Rastrea, automatiza y cierra tus leads en Kommo instalado Desinstalar Co…" at bounding box center [727, 394] width 1331 height 788
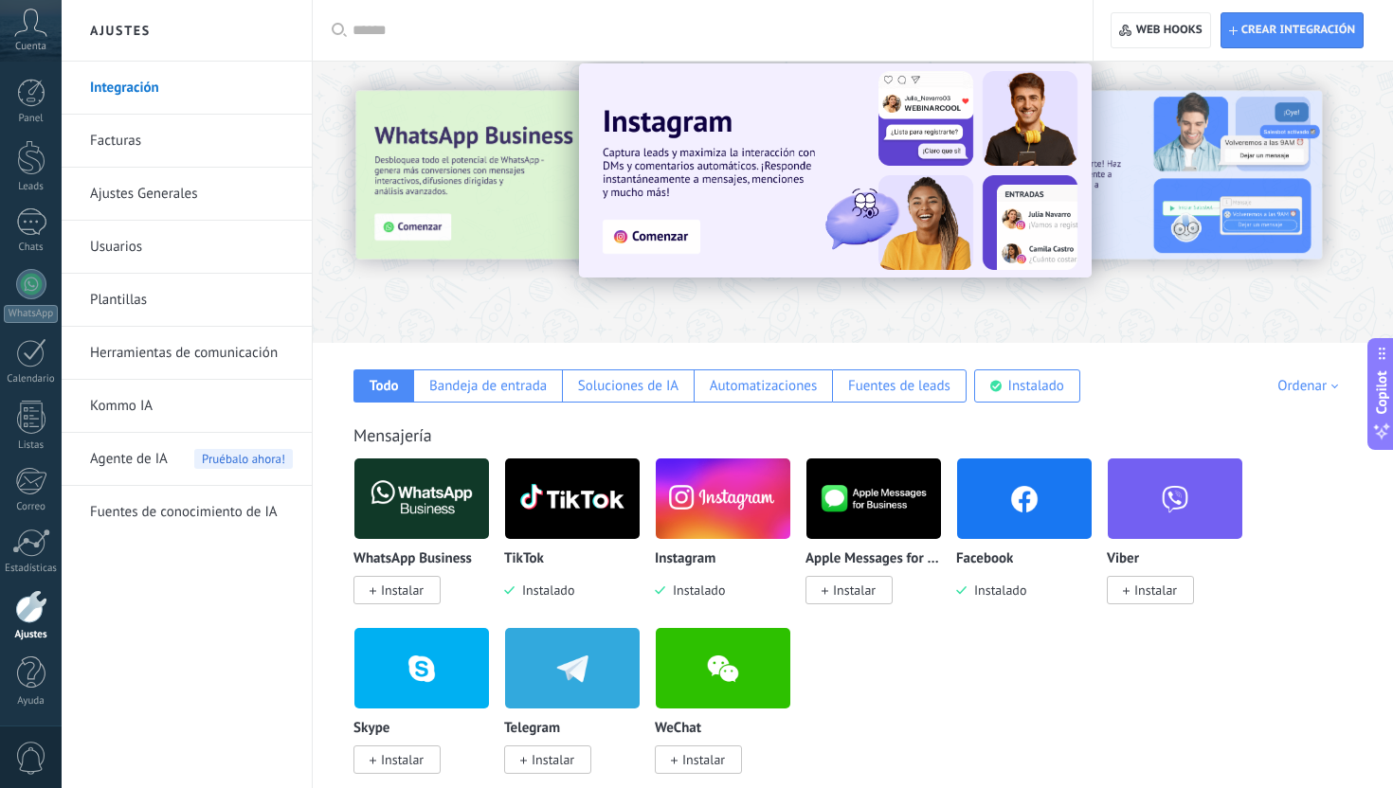
scroll to position [41, 0]
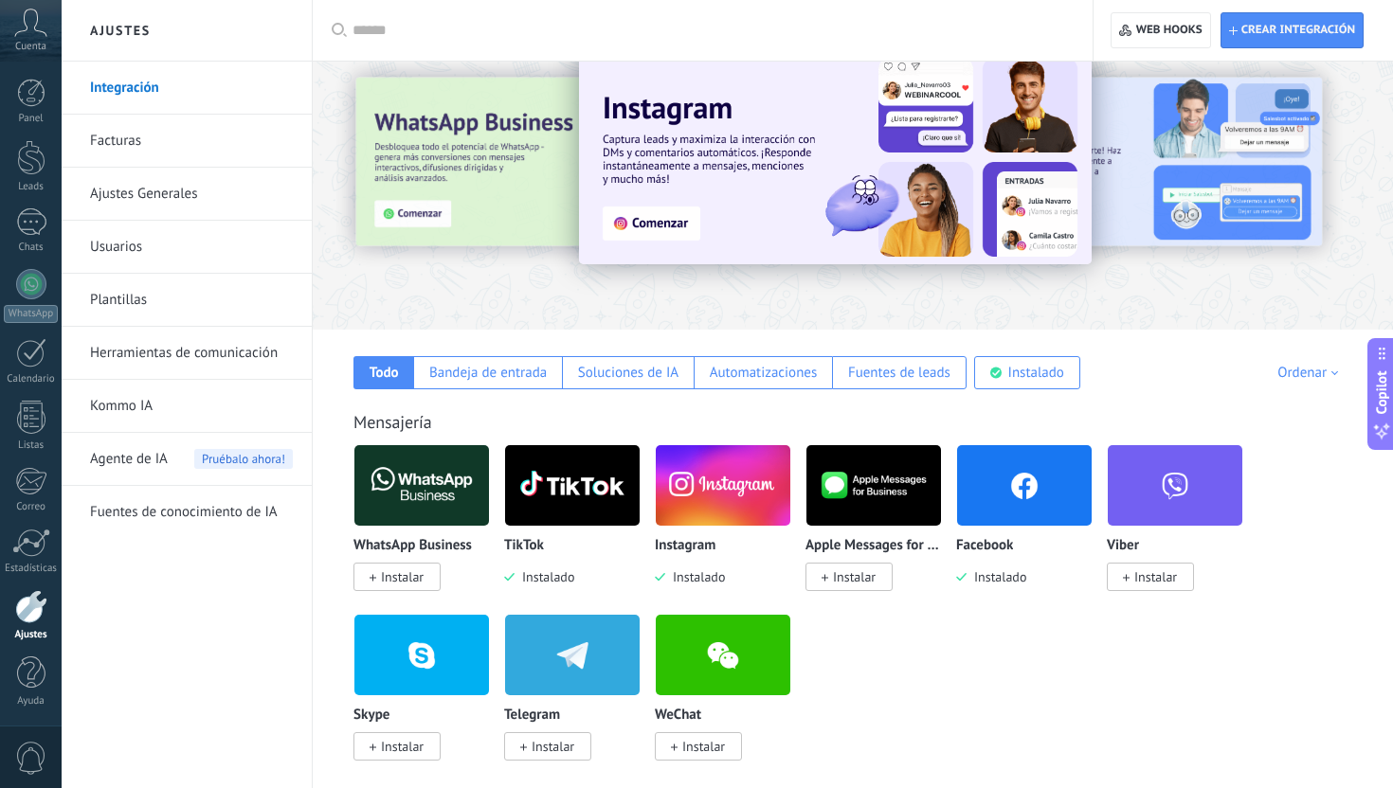
click at [558, 492] on img at bounding box center [572, 486] width 135 height 92
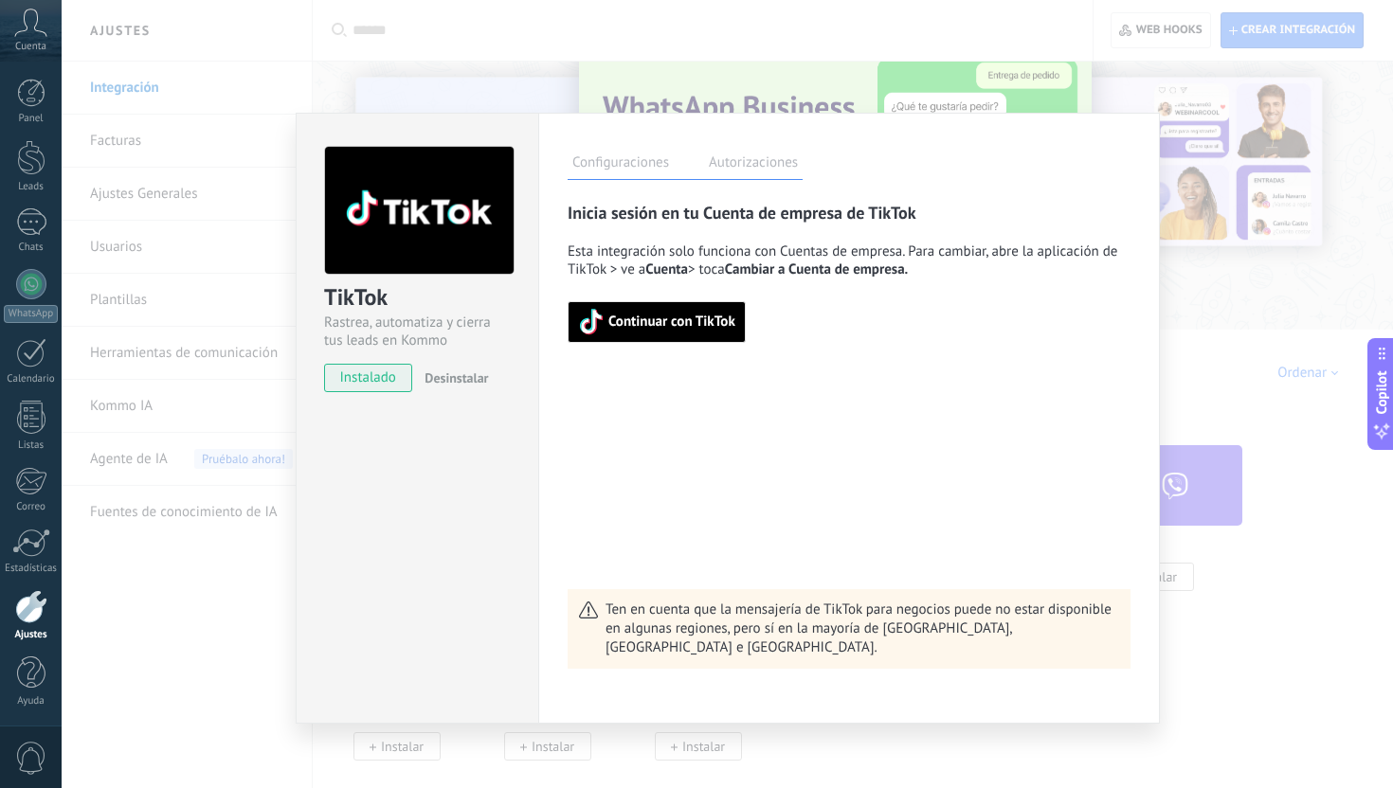
click at [664, 326] on span "Continuar con TikTok" at bounding box center [671, 321] width 127 height 13
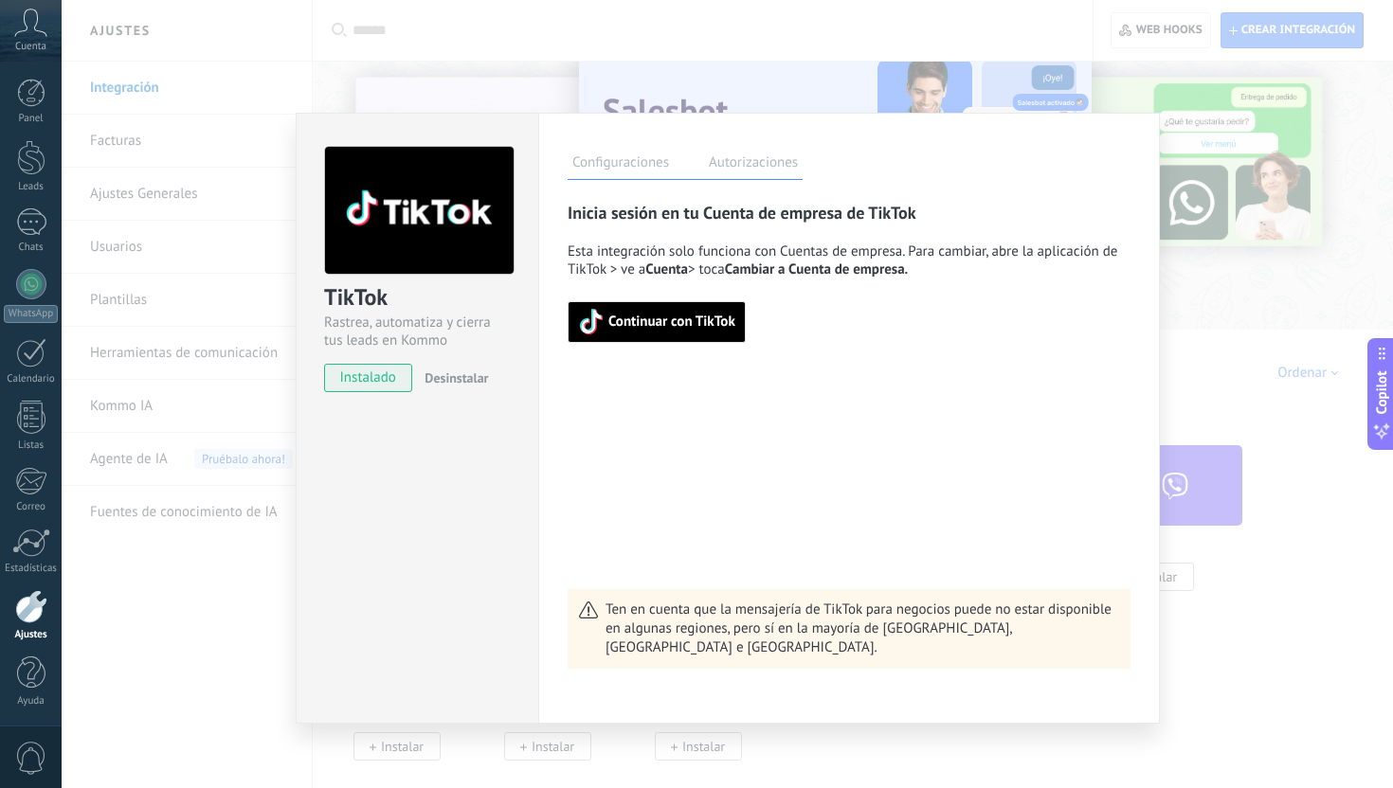
click at [698, 315] on span "Continuar con TikTok" at bounding box center [671, 321] width 127 height 13
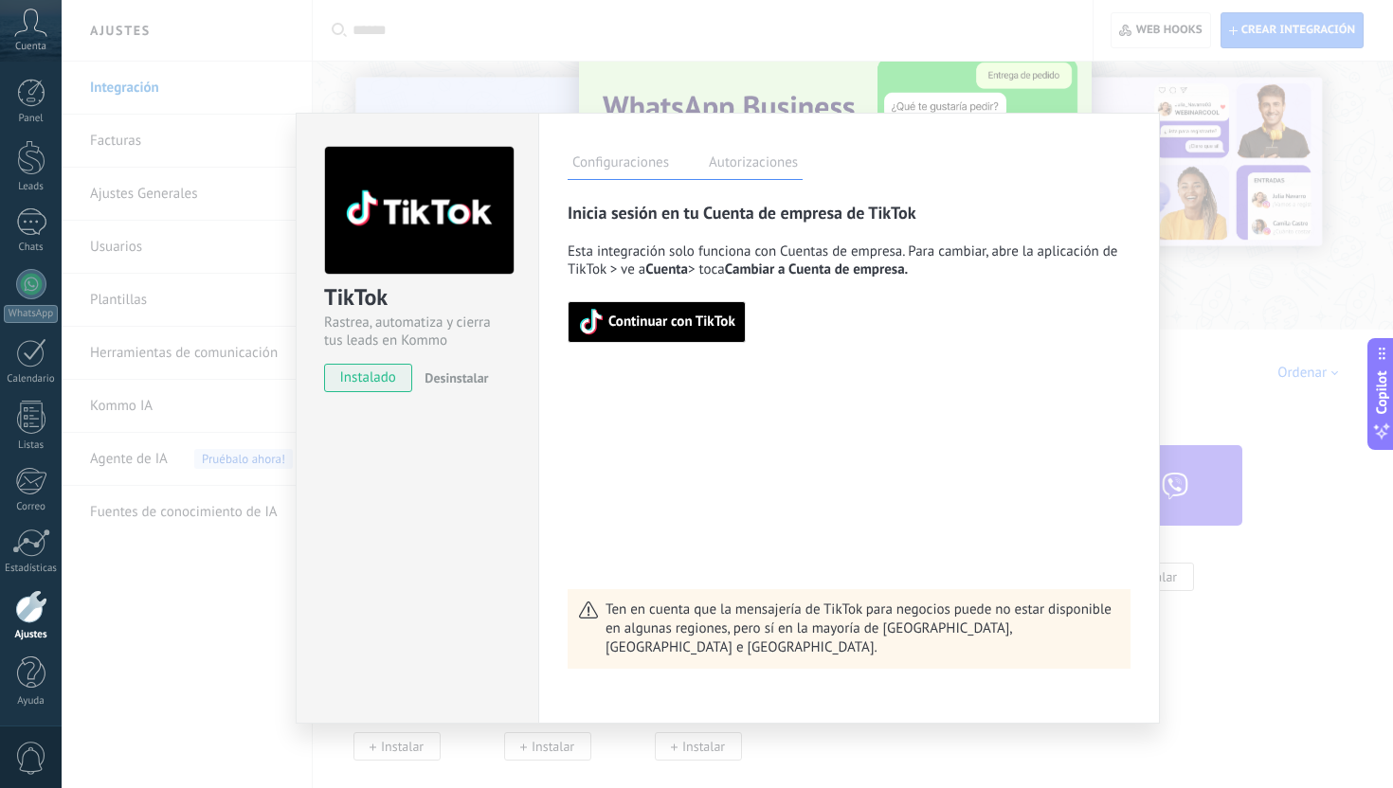
click at [644, 329] on span "Continuar con TikTok" at bounding box center [671, 321] width 127 height 13
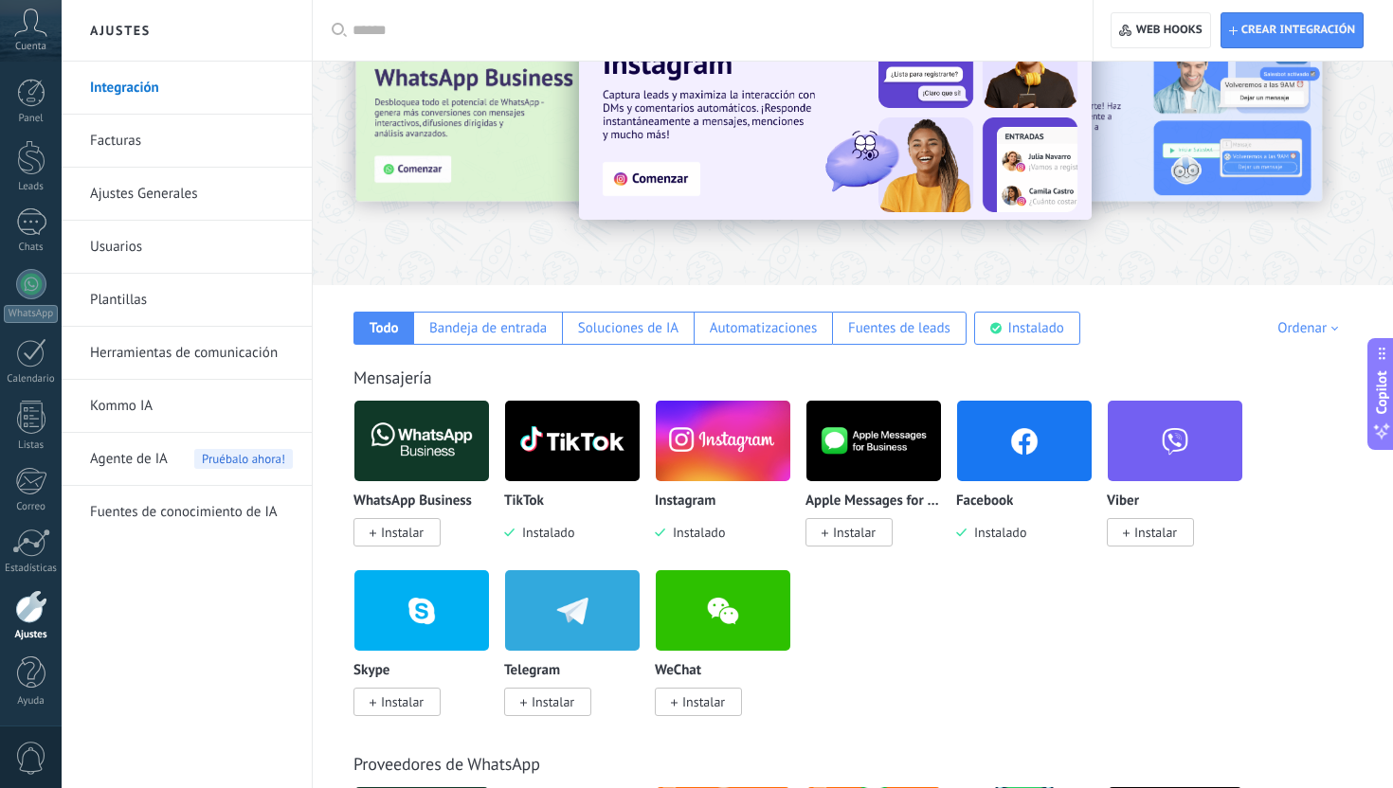
click at [607, 456] on img at bounding box center [572, 441] width 135 height 92
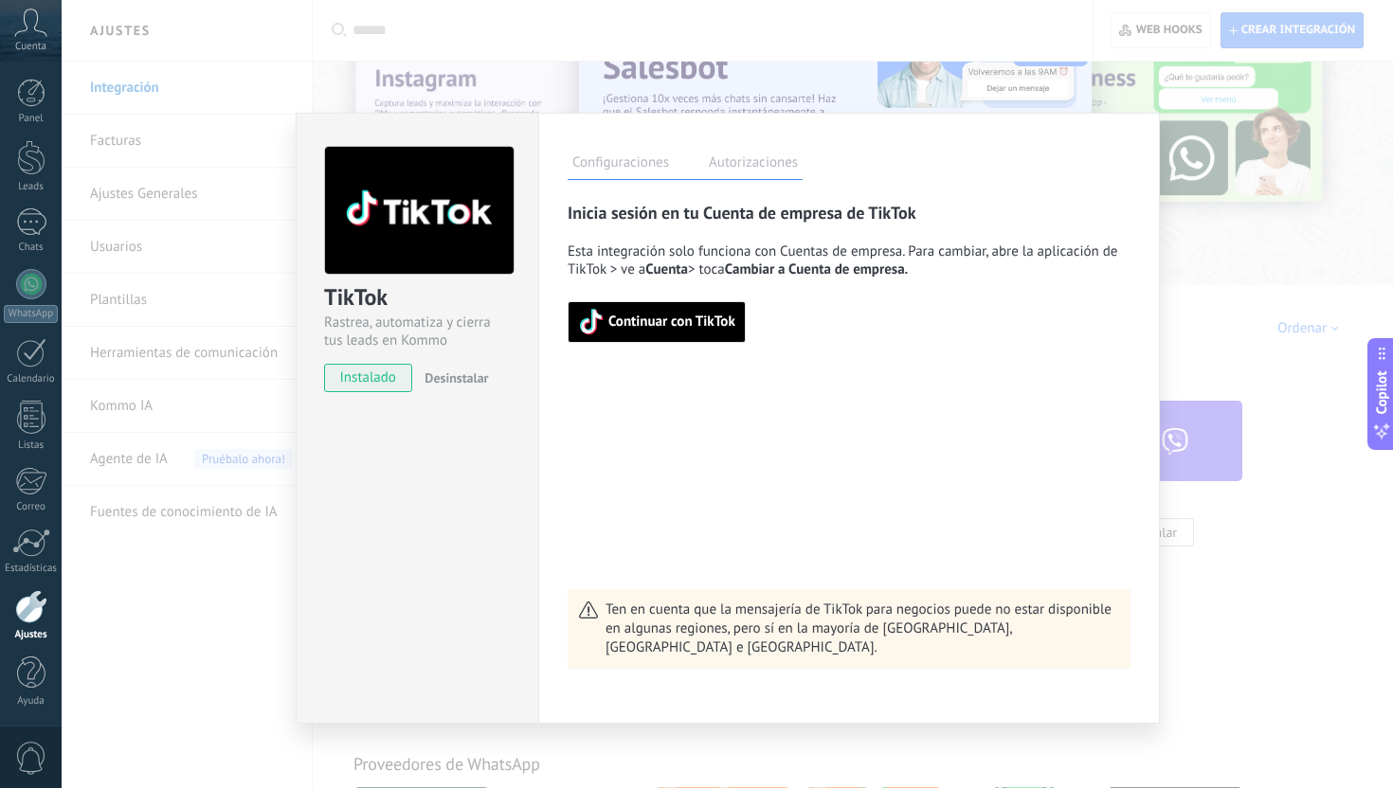
click at [1203, 378] on div "TikTok Rastrea, automatiza y cierra tus leads en Kommo instalado Desinstalar Co…" at bounding box center [727, 394] width 1331 height 788
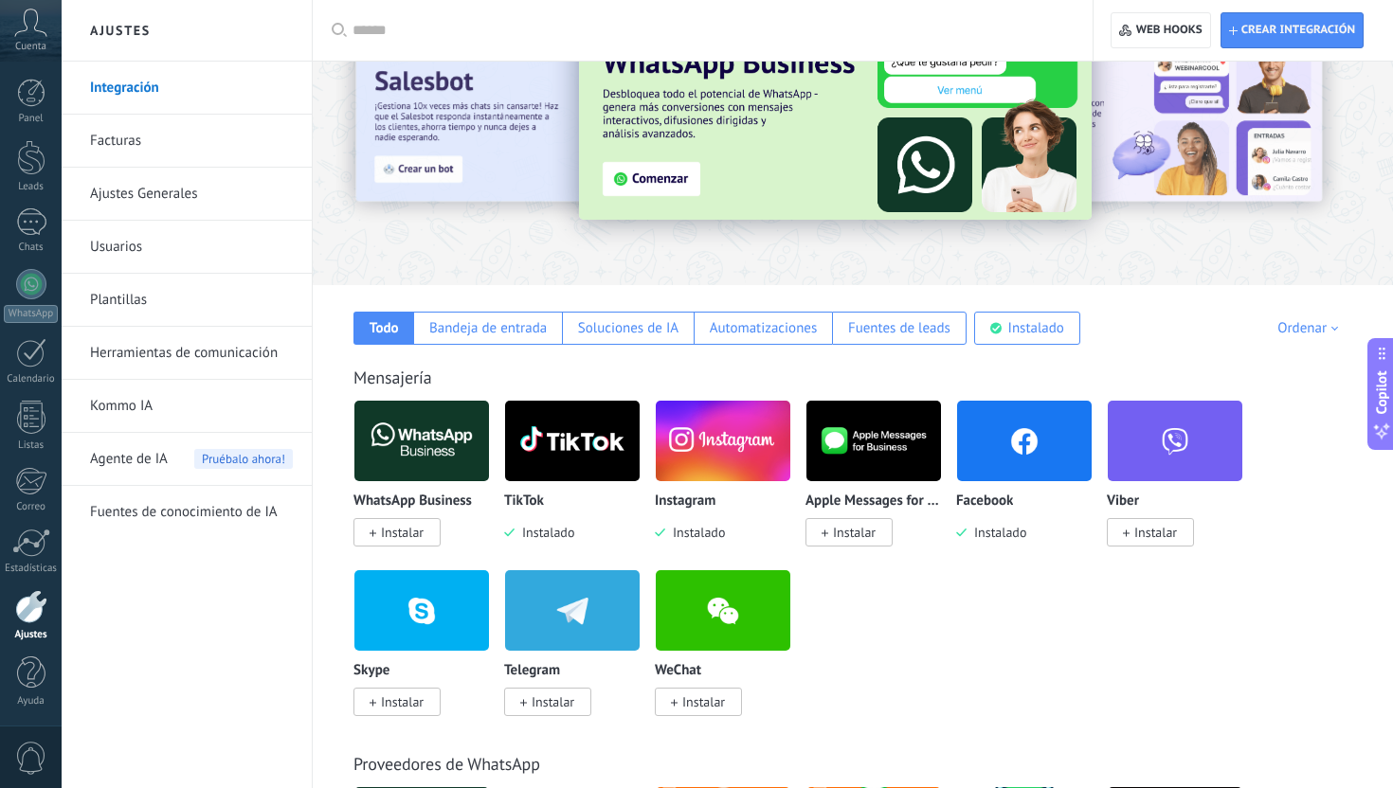
click at [472, 40] on input "text" at bounding box center [708, 31] width 713 height 20
type input "*"
type input "****"
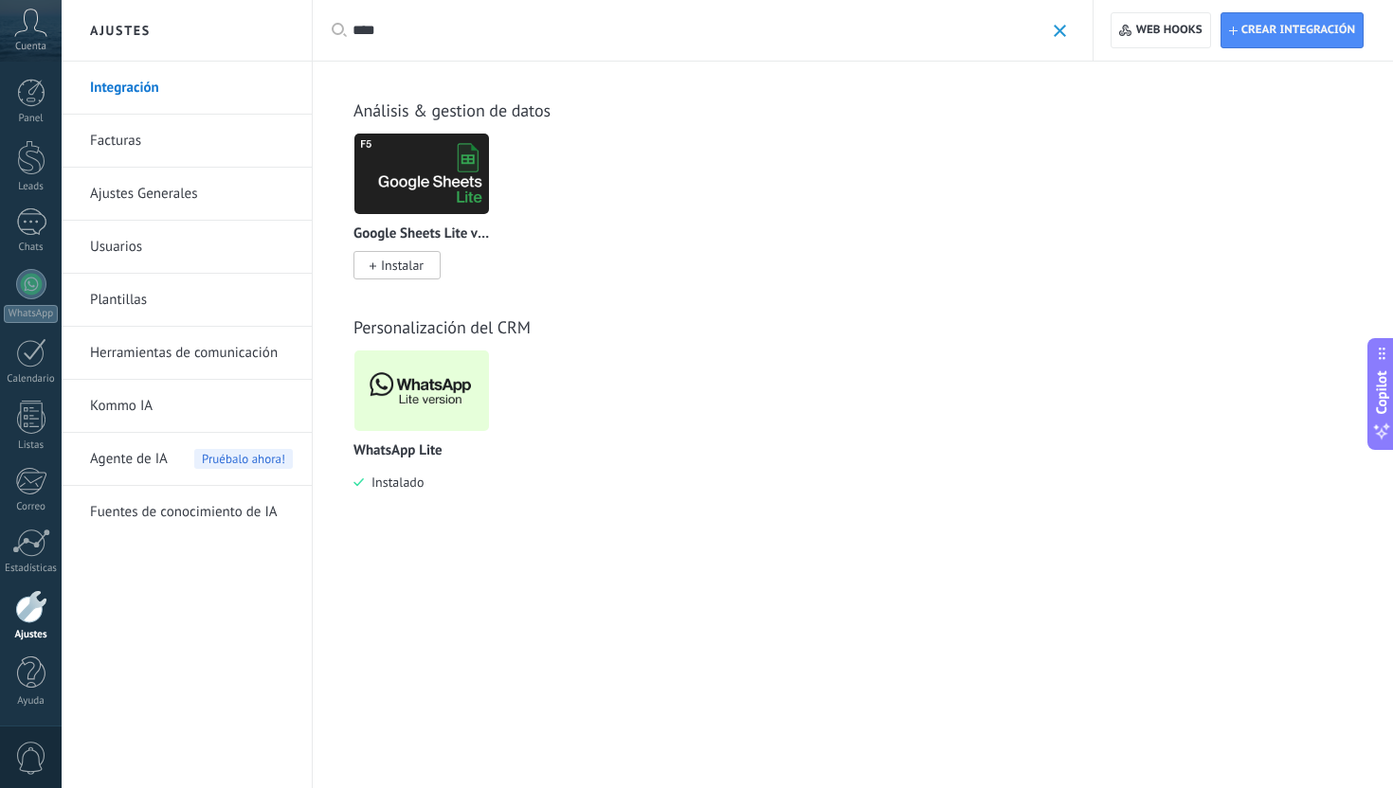
click at [403, 421] on img at bounding box center [421, 391] width 135 height 92
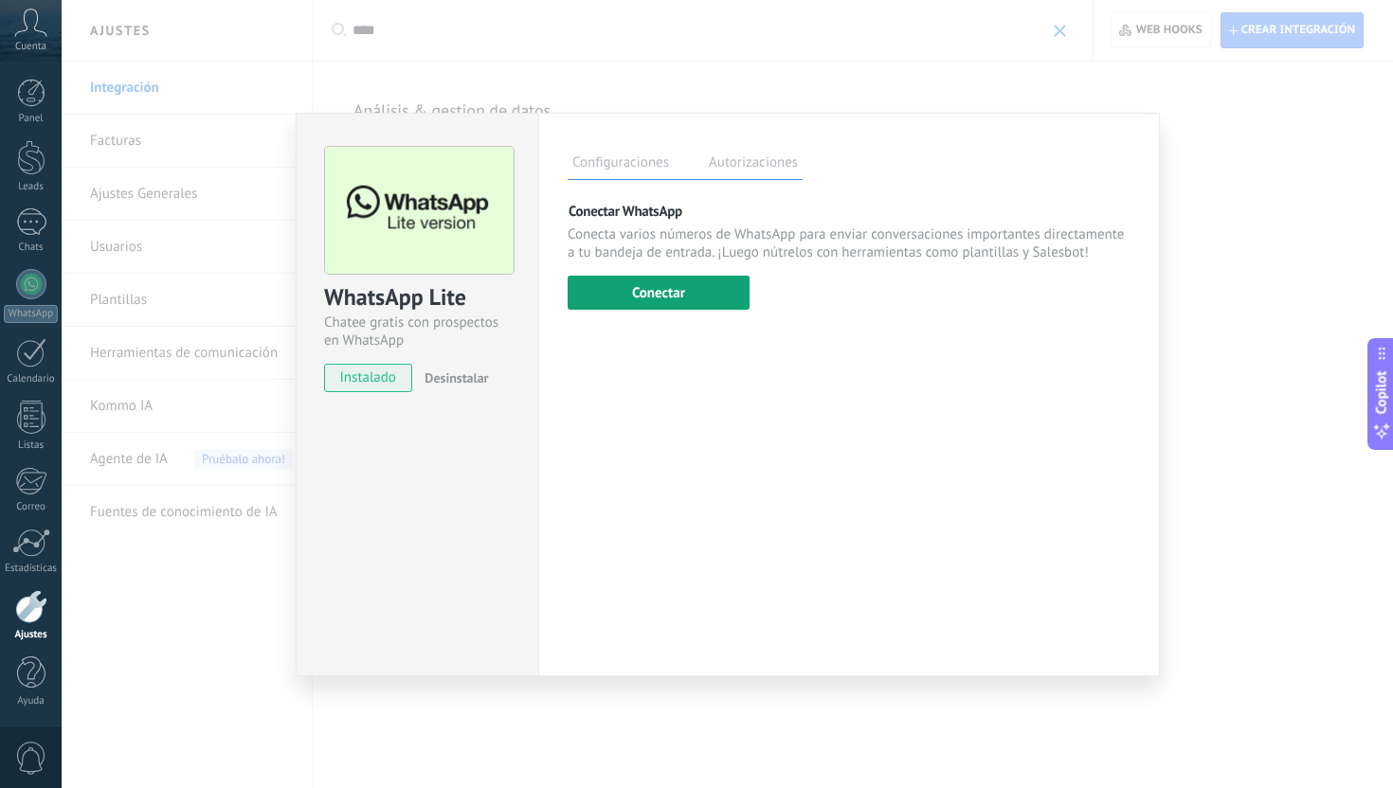
click at [697, 303] on button "Conectar" at bounding box center [658, 293] width 182 height 34
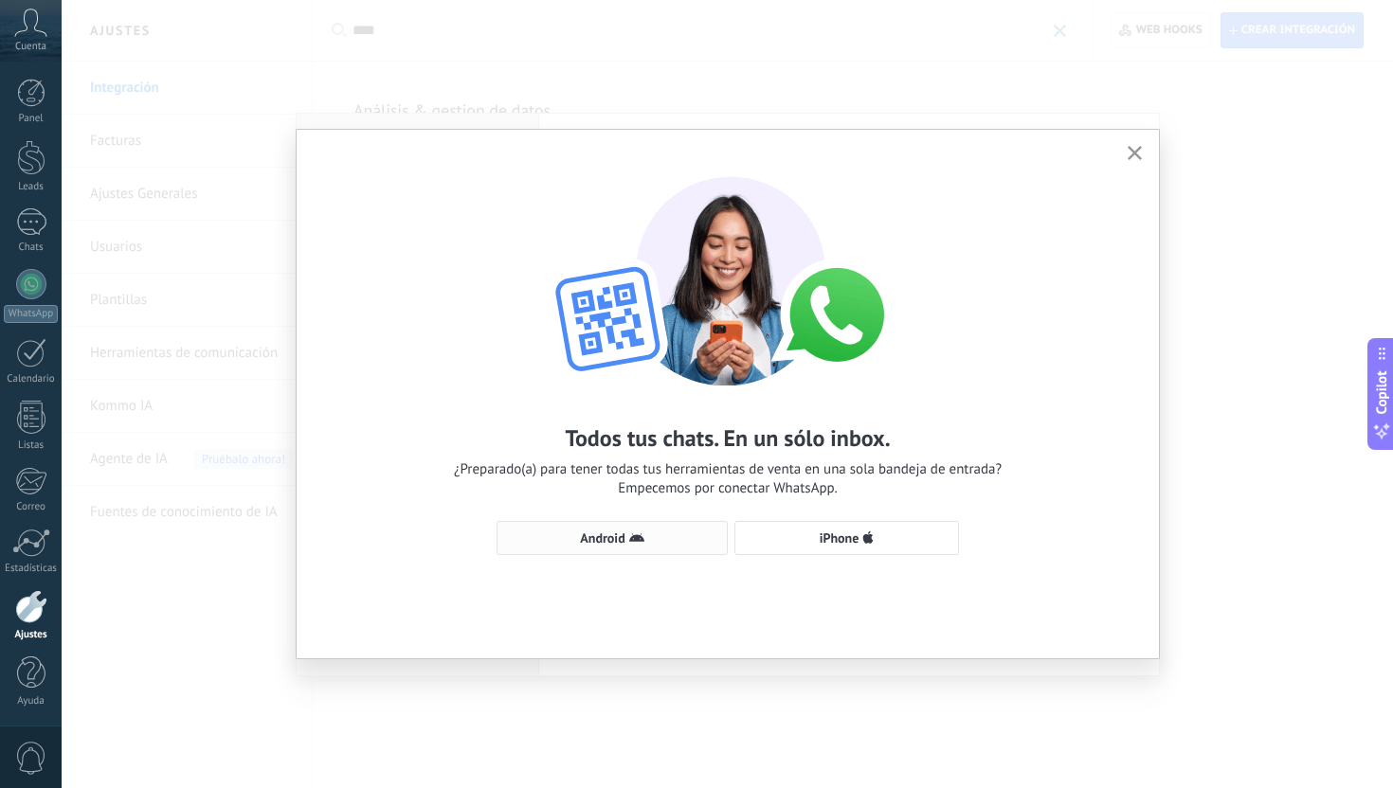
click at [648, 547] on button "Android" at bounding box center [611, 538] width 231 height 34
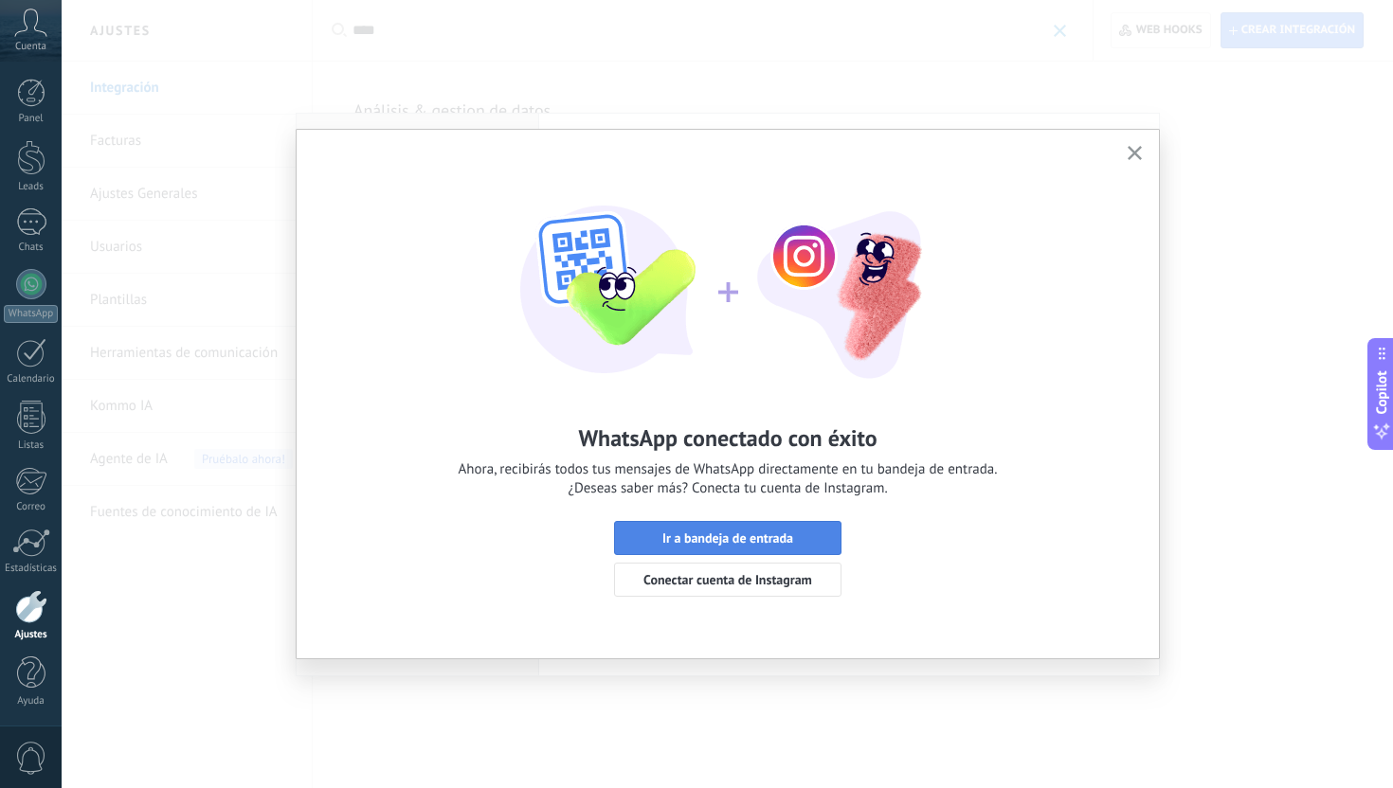
click at [775, 544] on span "Ir a bandeja de entrada" at bounding box center [727, 537] width 131 height 13
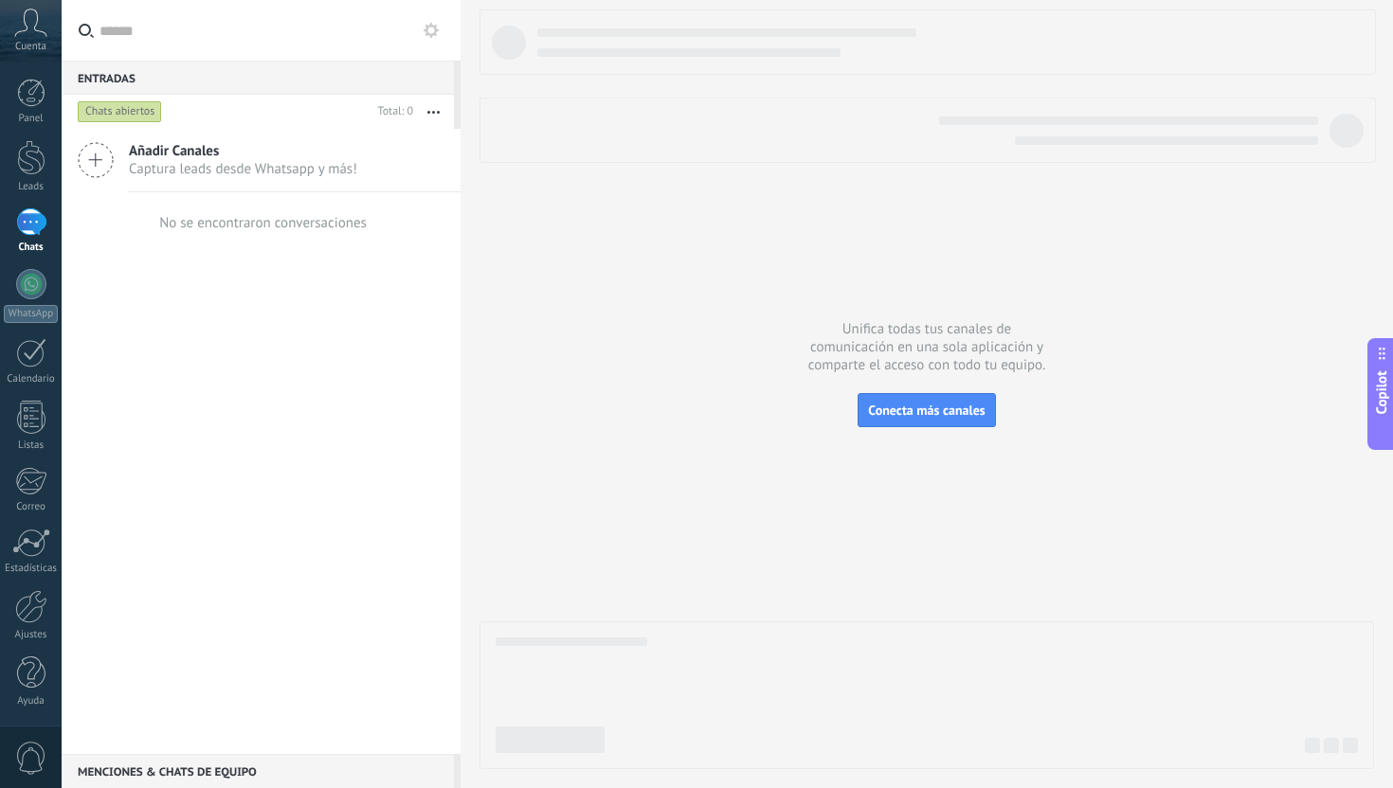
click at [730, 394] on div at bounding box center [926, 389] width 894 height 760
click at [1078, 192] on div at bounding box center [926, 389] width 894 height 760
click at [33, 226] on div at bounding box center [31, 221] width 30 height 27
click at [31, 28] on icon at bounding box center [30, 23] width 33 height 28
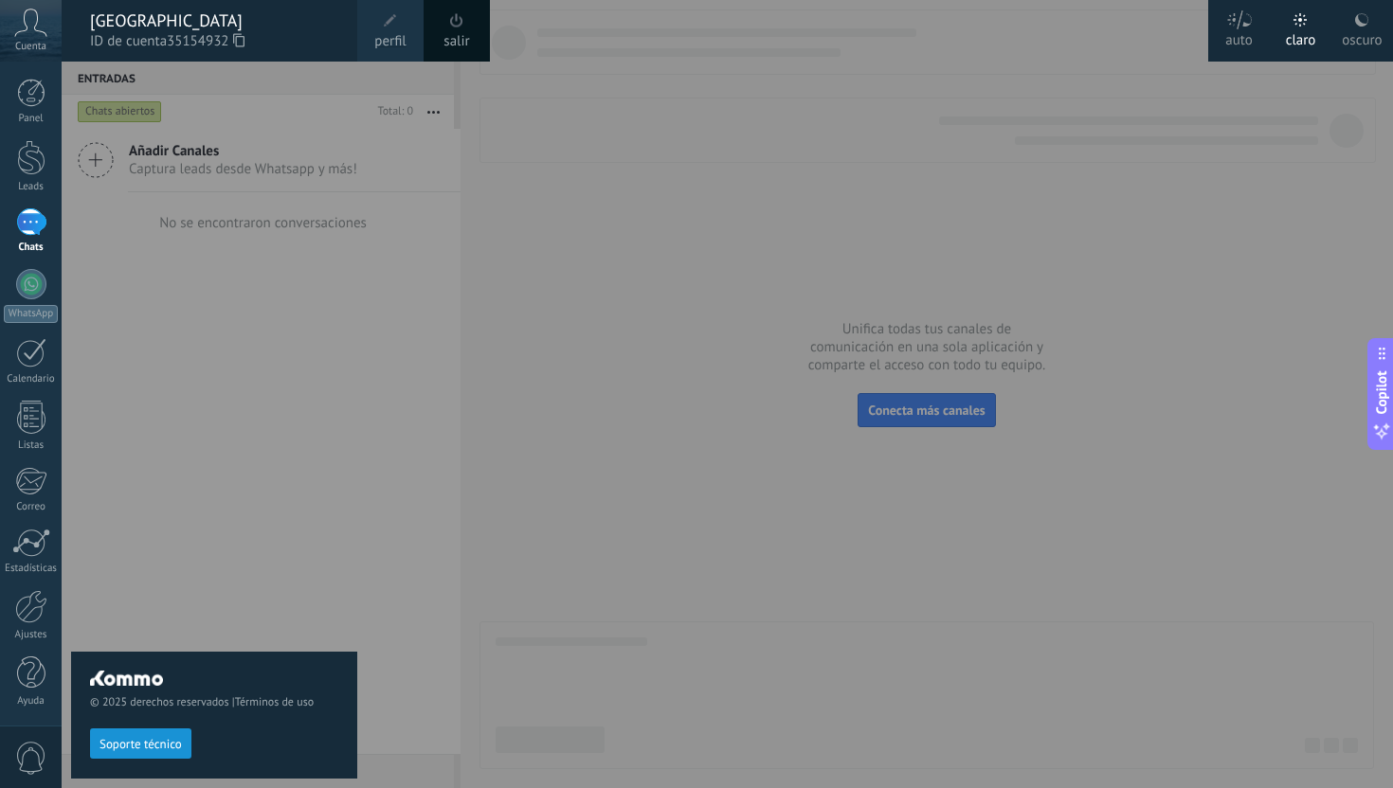
click at [31, 28] on icon at bounding box center [30, 23] width 33 height 28
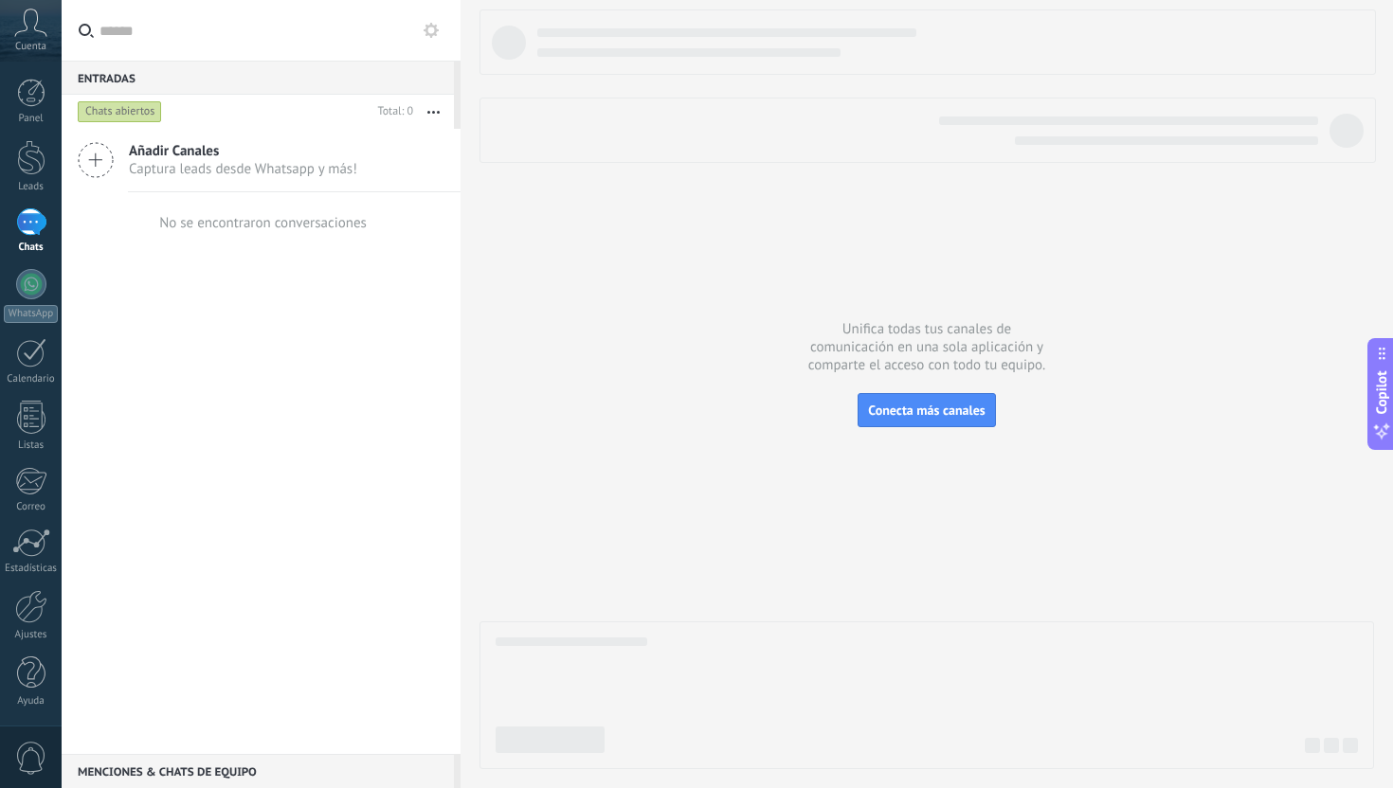
click at [29, 14] on icon at bounding box center [30, 23] width 33 height 28
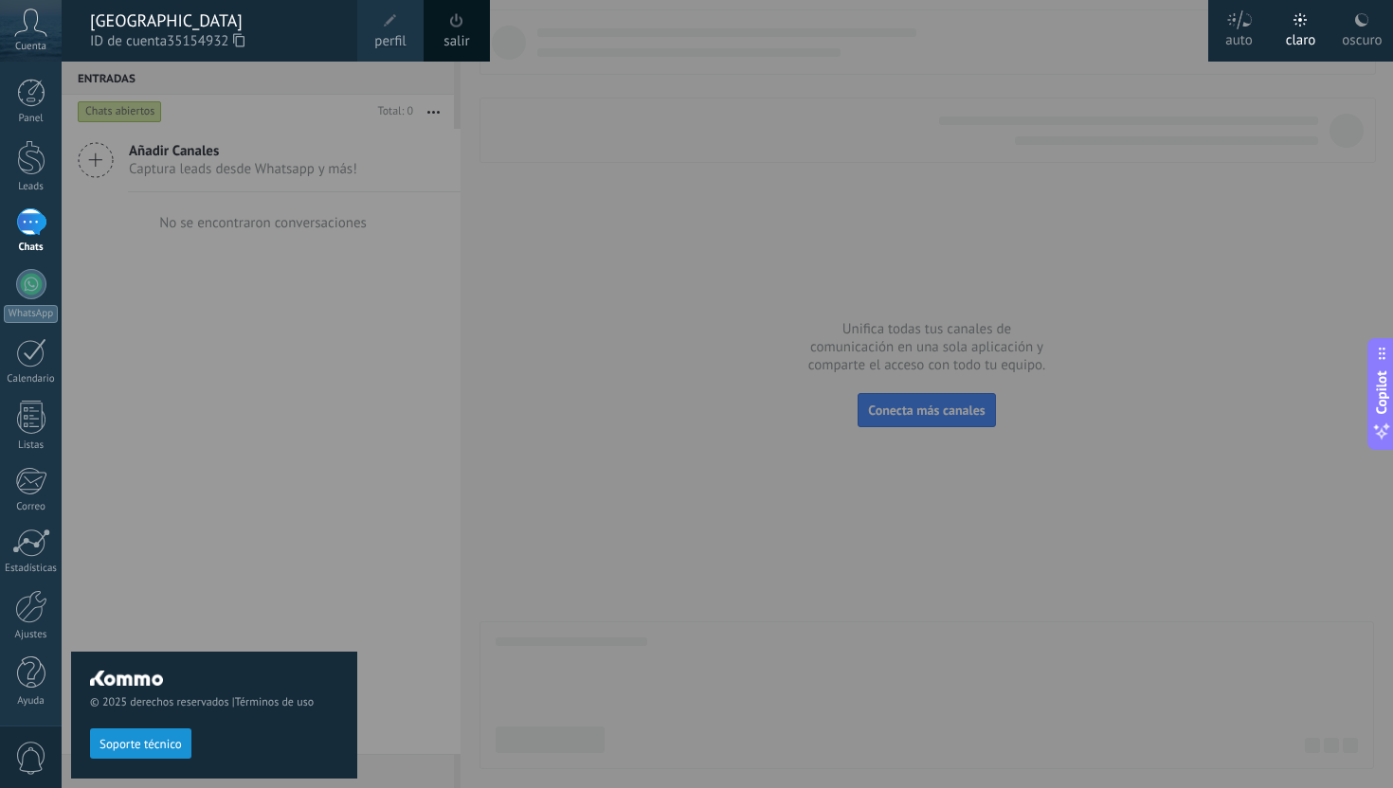
click at [802, 266] on div at bounding box center [758, 394] width 1393 height 788
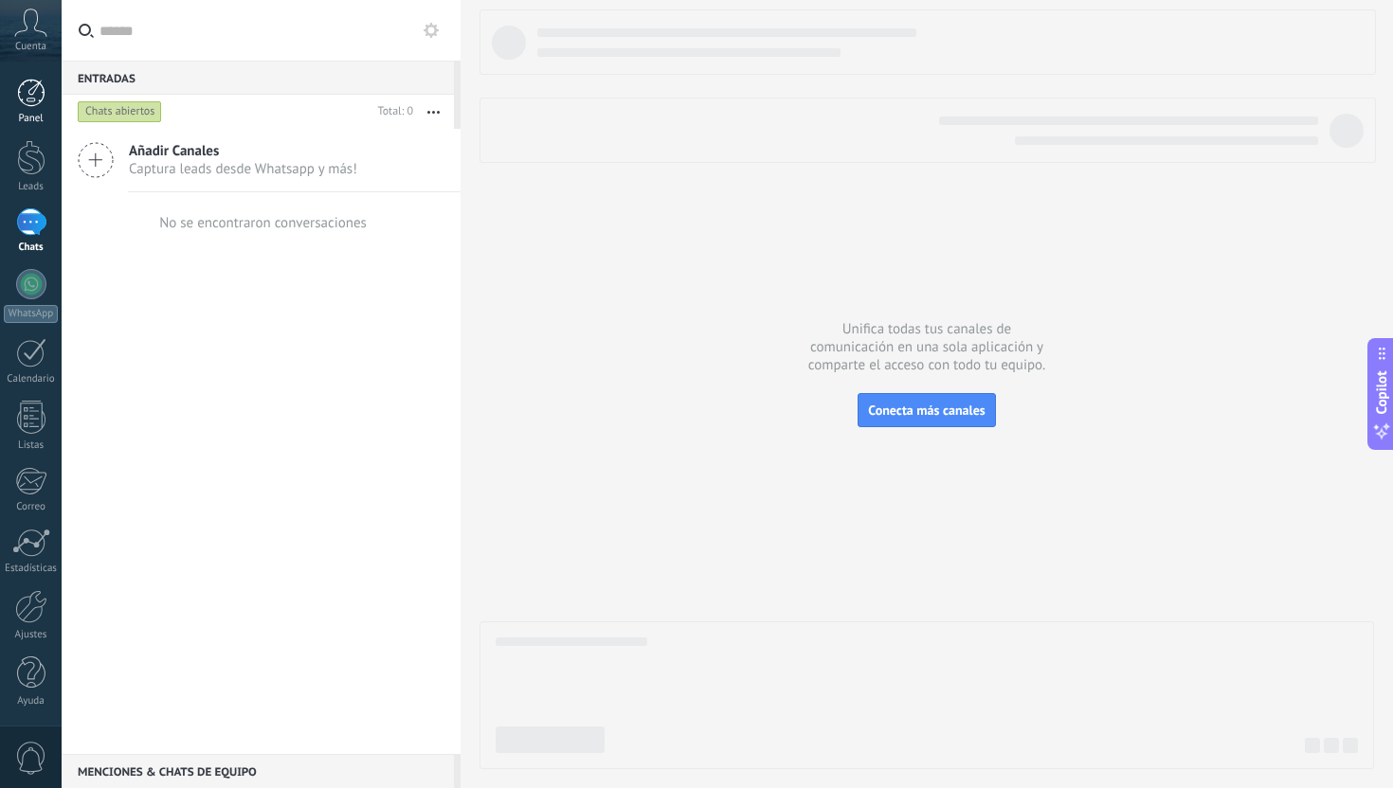
click at [38, 96] on div at bounding box center [31, 93] width 28 height 28
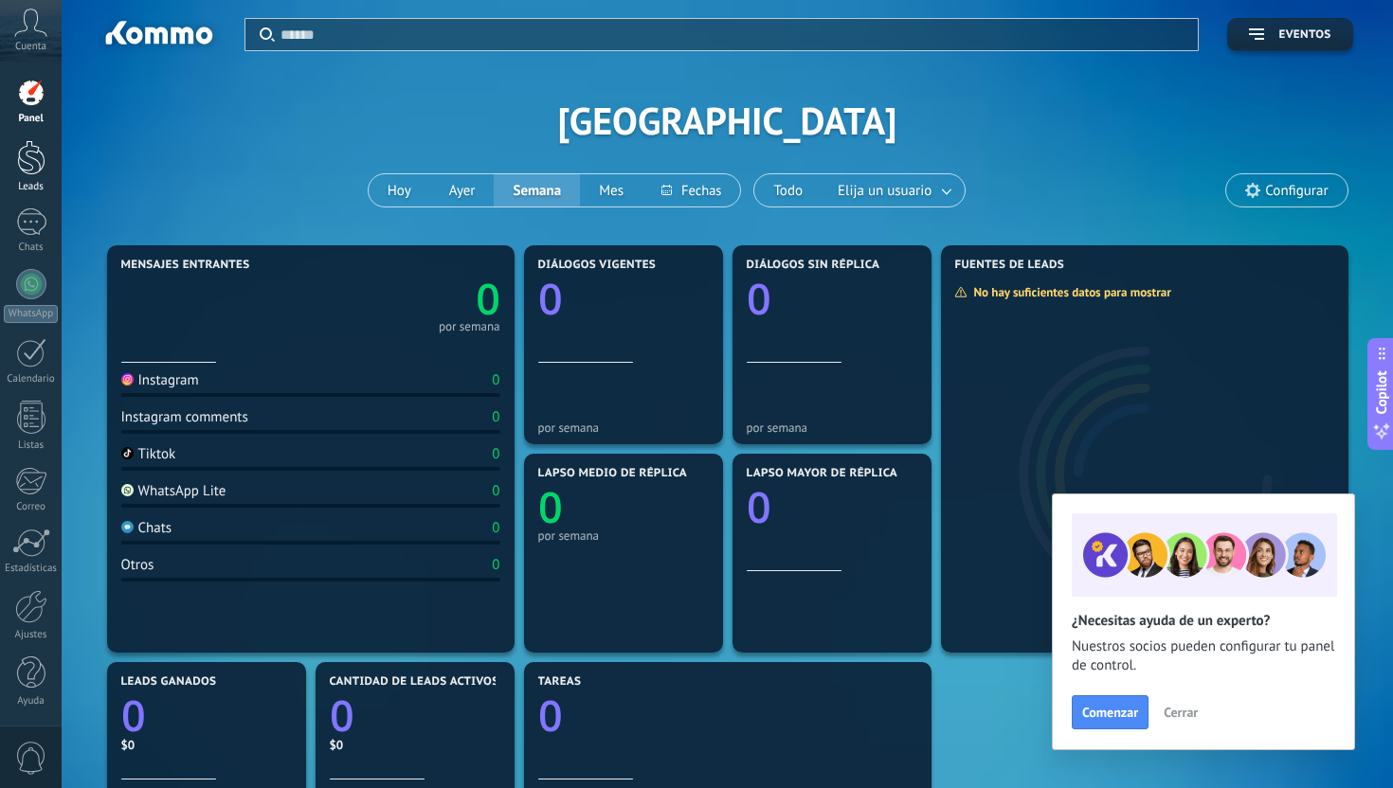
click at [34, 173] on div at bounding box center [31, 157] width 28 height 35
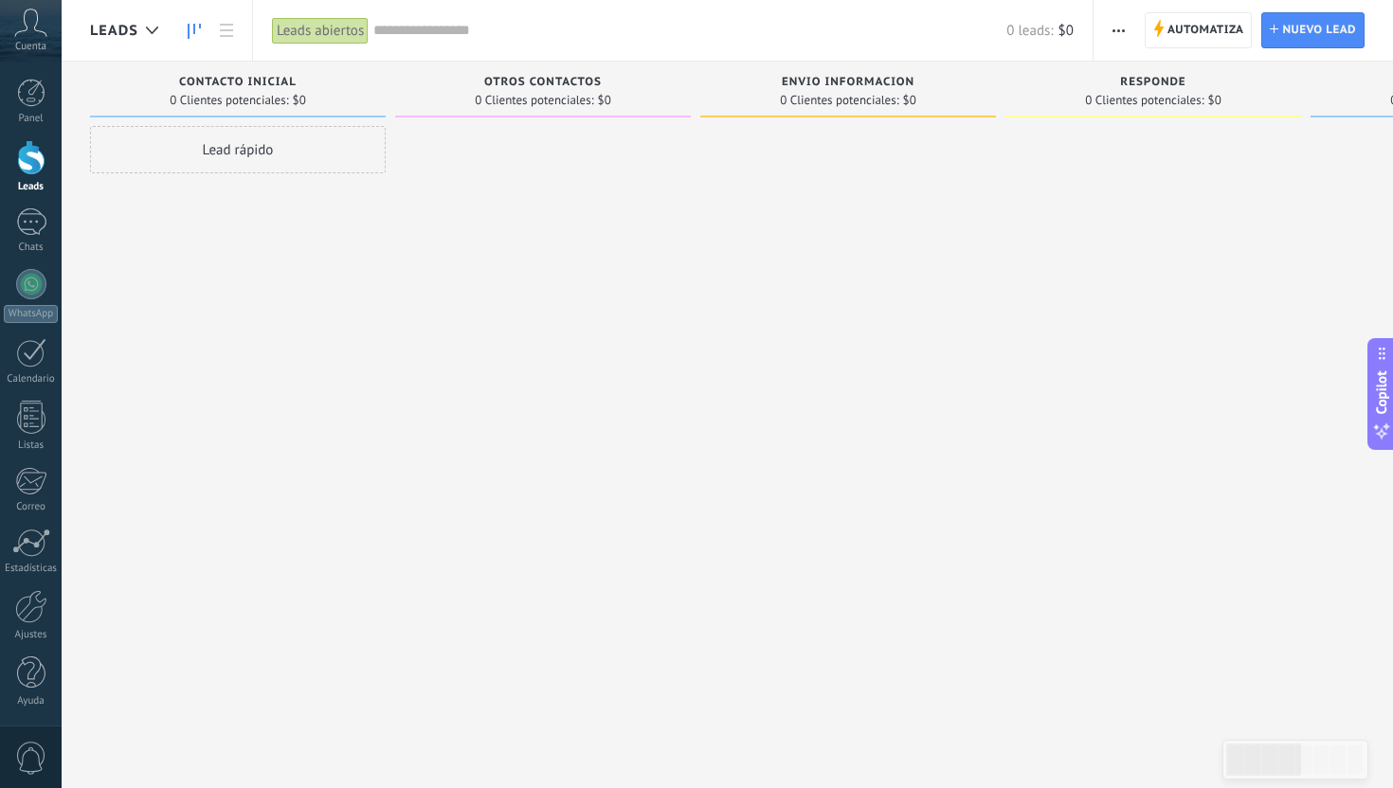
click at [831, 303] on div at bounding box center [848, 396] width 296 height 541
click at [811, 281] on div at bounding box center [848, 396] width 296 height 541
click at [315, 83] on div "Contacto inicial" at bounding box center [237, 84] width 277 height 16
click at [573, 106] on span "0 Clientes potenciales:" at bounding box center [534, 100] width 118 height 11
click at [648, 93] on div "0 Clientes potenciales: $0" at bounding box center [543, 100] width 277 height 16
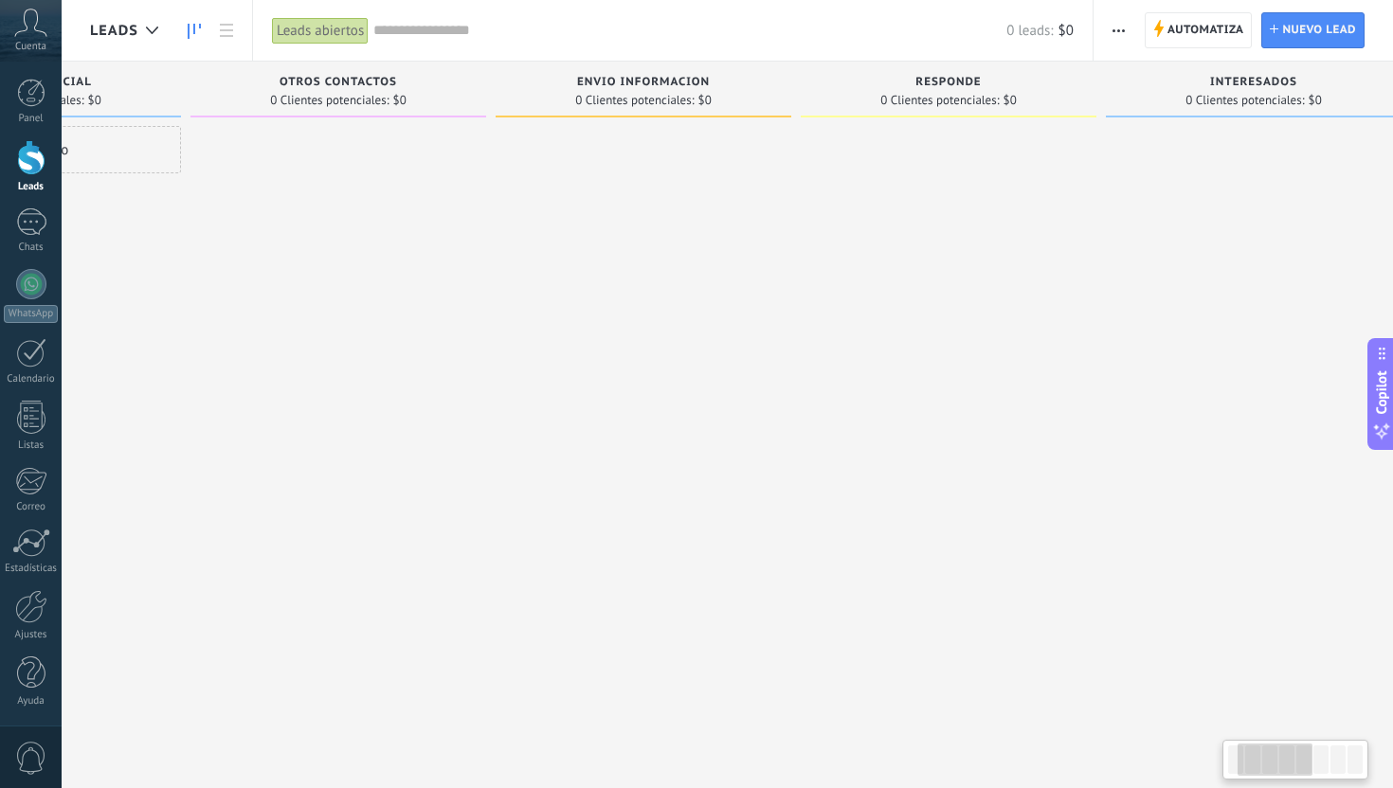
scroll to position [0, 156]
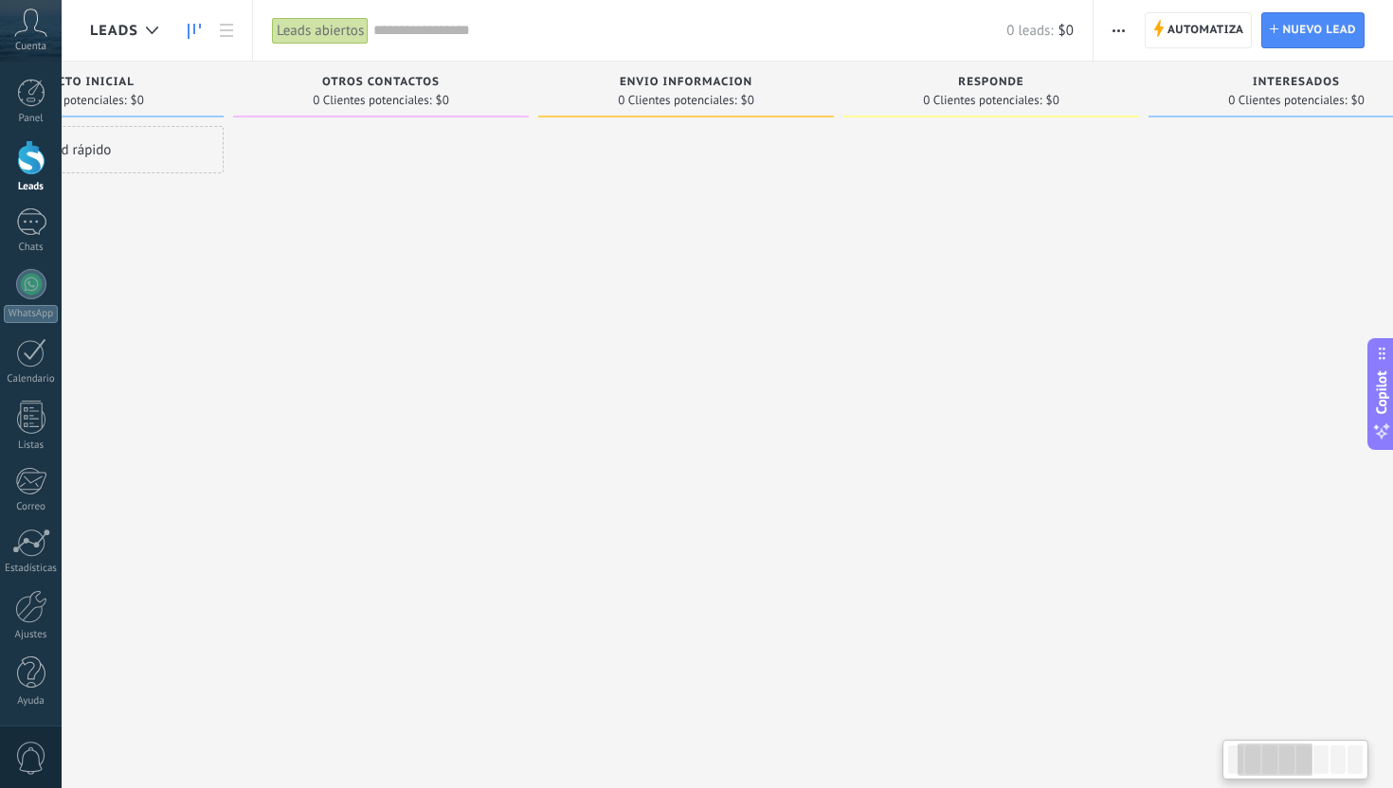
drag, startPoint x: 614, startPoint y: 96, endPoint x: 458, endPoint y: 78, distance: 157.3
click at [458, 78] on div "otros contactos 0 Clientes potenciales: $0" at bounding box center [381, 90] width 296 height 56
drag, startPoint x: 359, startPoint y: 86, endPoint x: 535, endPoint y: 90, distance: 176.2
click at [535, 87] on div "otros contactos 0 Clientes potenciales: $0" at bounding box center [391, 364] width 305 height 605
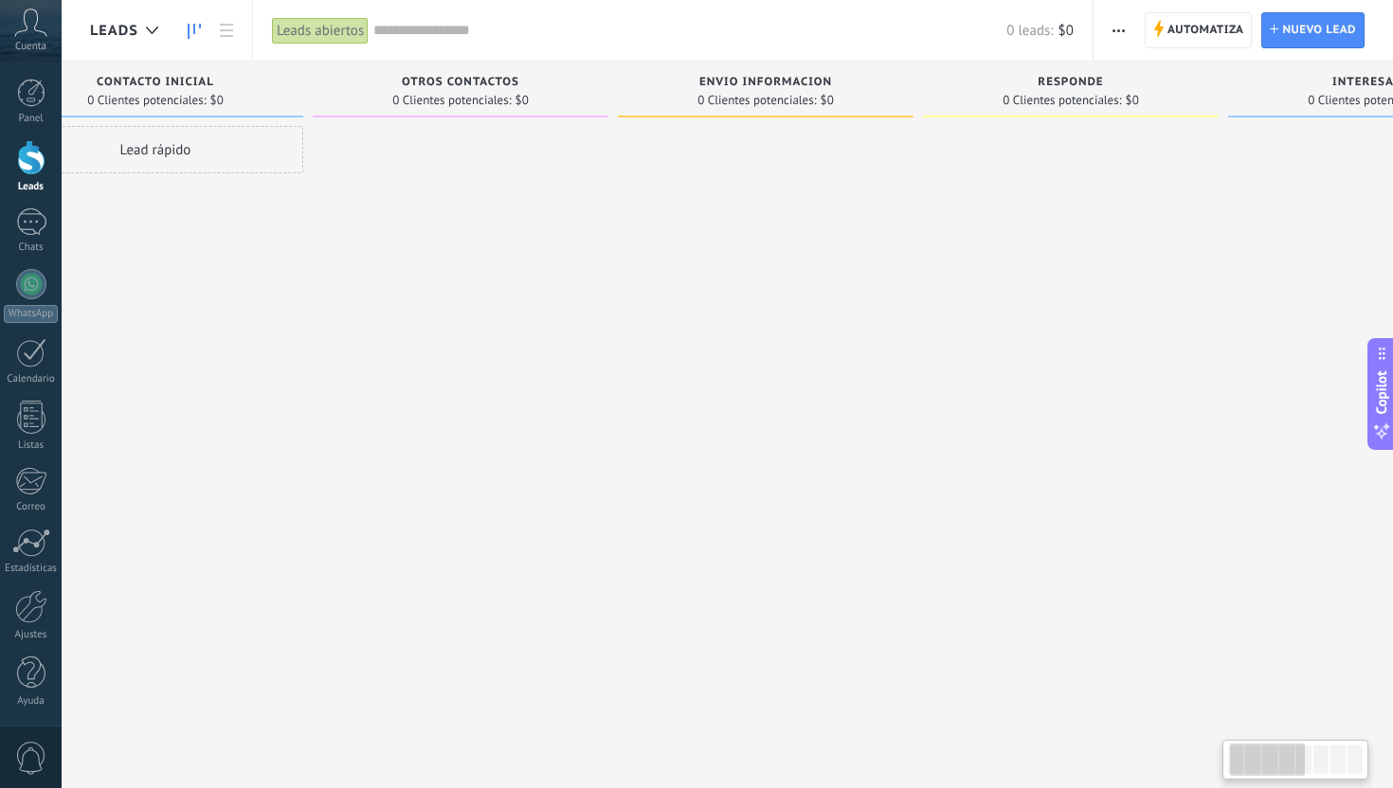
drag, startPoint x: 535, startPoint y: 90, endPoint x: 639, endPoint y: 88, distance: 103.3
click at [618, 88] on div "otros contactos 0 Clientes potenciales: $0" at bounding box center [465, 364] width 305 height 605
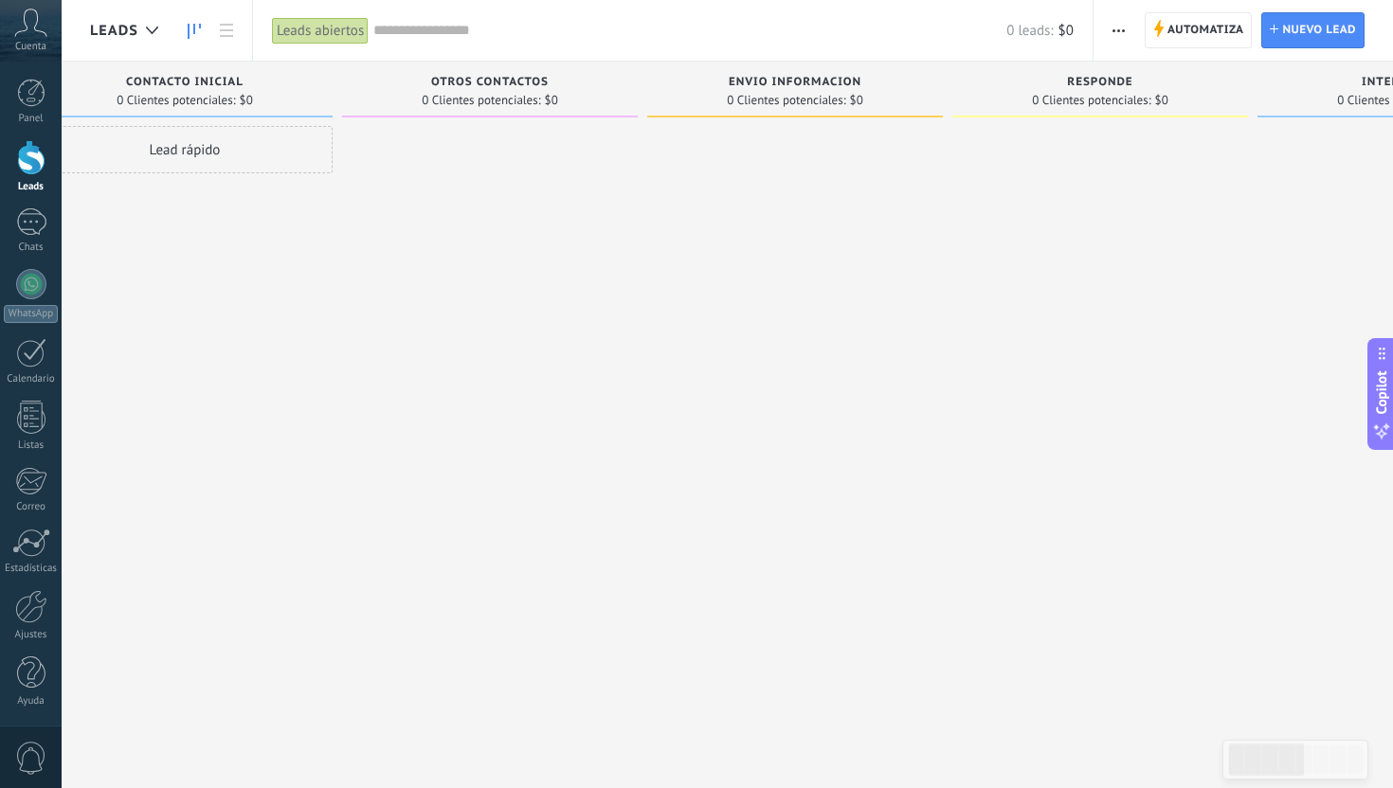
click at [440, 84] on span "otros contactos" at bounding box center [489, 82] width 117 height 13
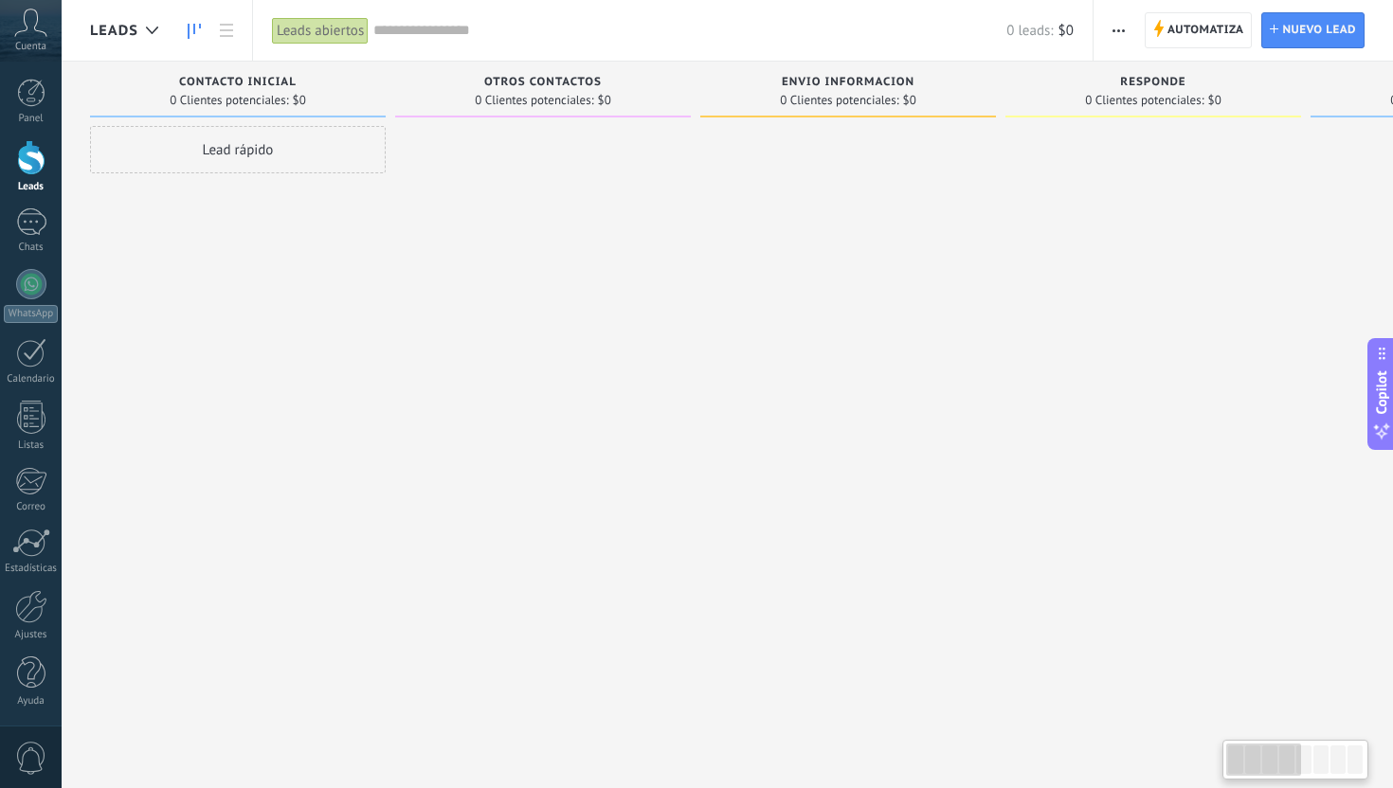
drag, startPoint x: 422, startPoint y: 83, endPoint x: 629, endPoint y: 95, distance: 207.8
click at [634, 97] on div "otros contactos 0 Clientes potenciales: $0" at bounding box center [543, 90] width 296 height 56
drag, startPoint x: 175, startPoint y: 79, endPoint x: 275, endPoint y: 74, distance: 99.6
click at [277, 76] on div "Contacto inicial" at bounding box center [237, 84] width 277 height 16
